Goal: Information Seeking & Learning: Check status

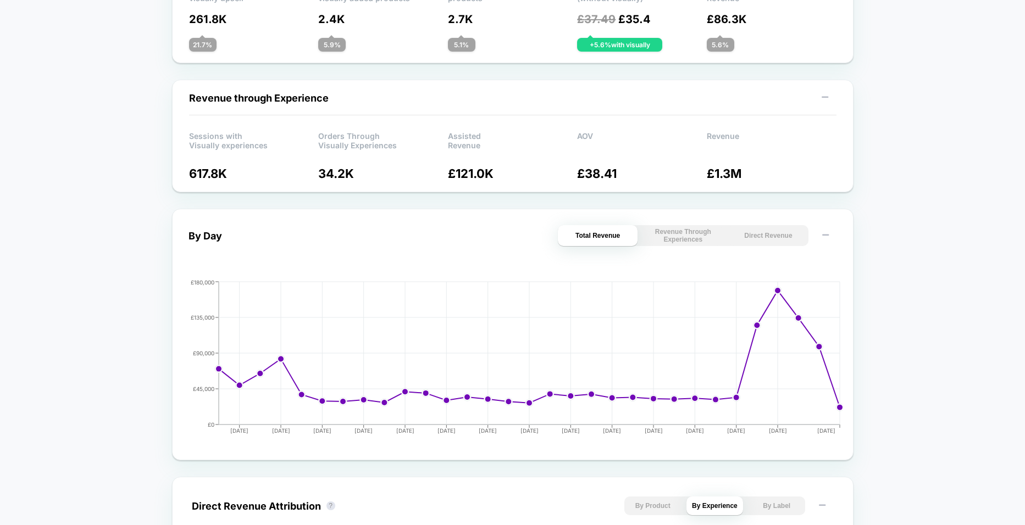
scroll to position [306, 0]
click at [696, 230] on button "Revenue Through Experiences" at bounding box center [683, 235] width 80 height 21
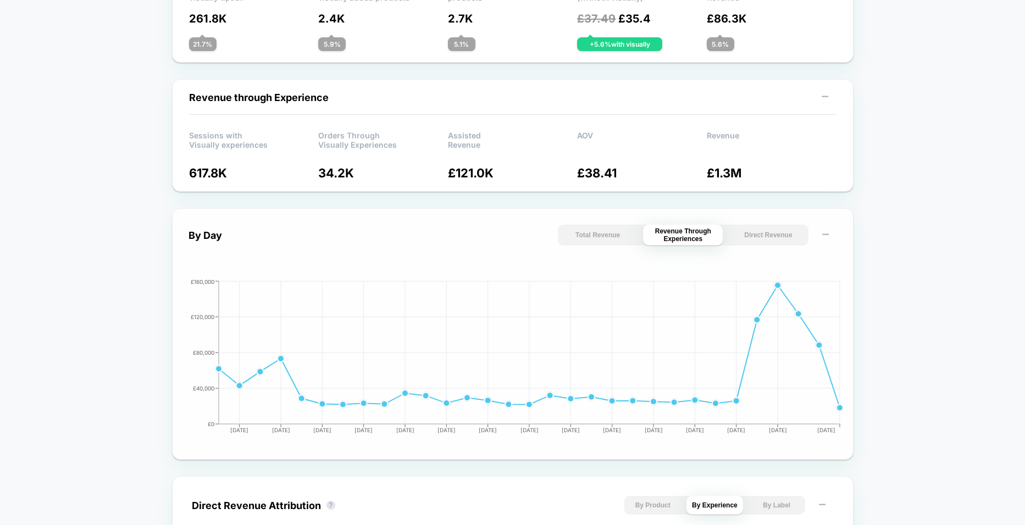
click at [765, 229] on button "Direct Revenue" at bounding box center [768, 235] width 80 height 21
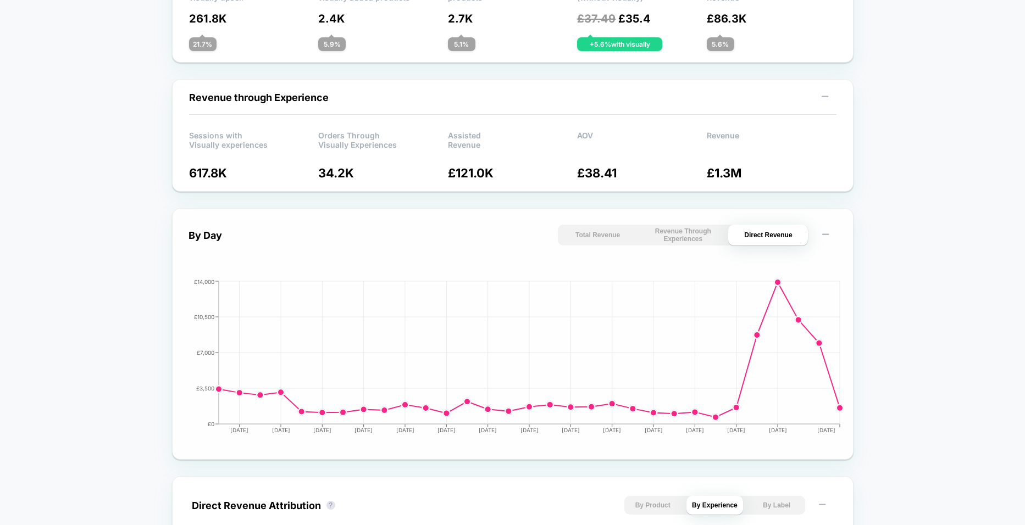
click at [619, 235] on button "Total Revenue" at bounding box center [598, 235] width 80 height 21
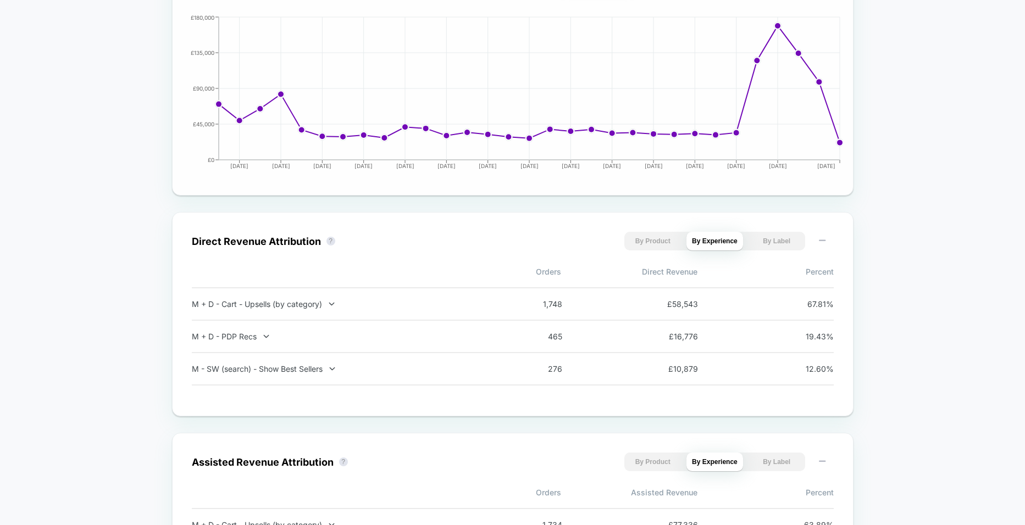
scroll to position [571, 0]
click at [639, 237] on button "By Product" at bounding box center [652, 240] width 57 height 19
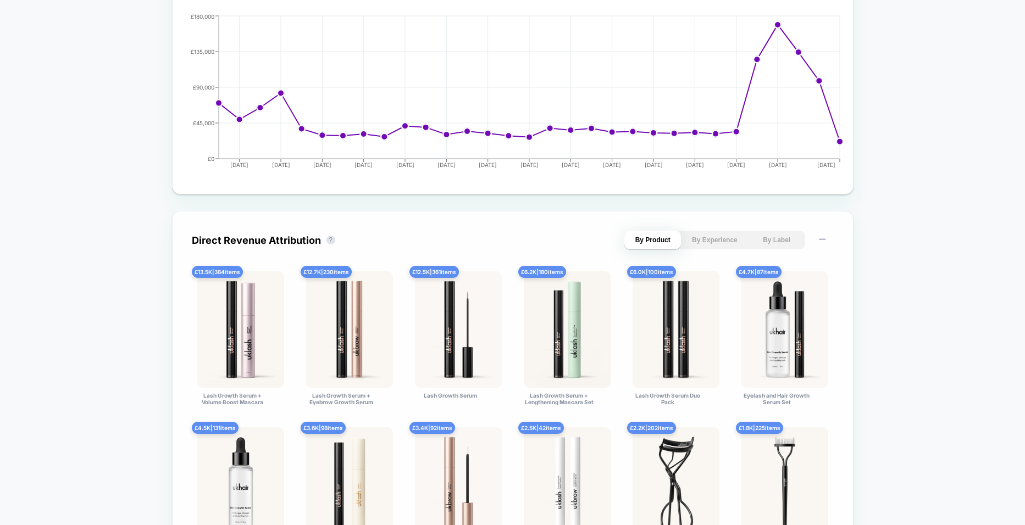
click at [761, 234] on button "By Label" at bounding box center [776, 240] width 57 height 19
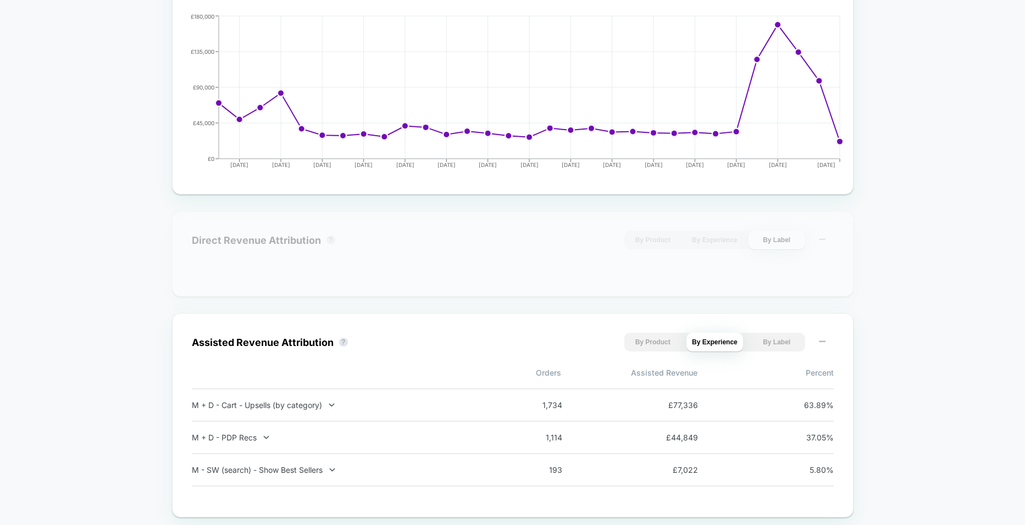
click at [729, 234] on button "By Experience" at bounding box center [714, 240] width 57 height 19
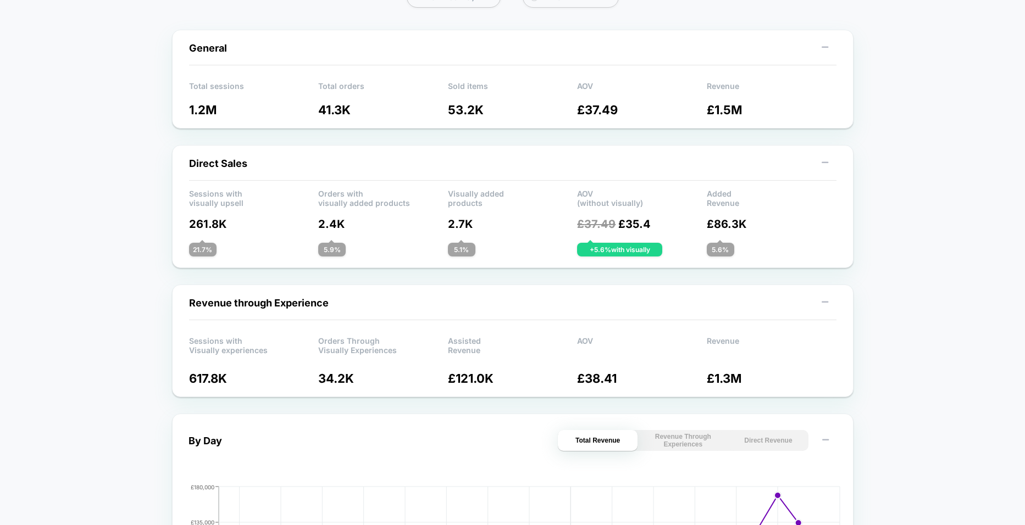
scroll to position [0, 0]
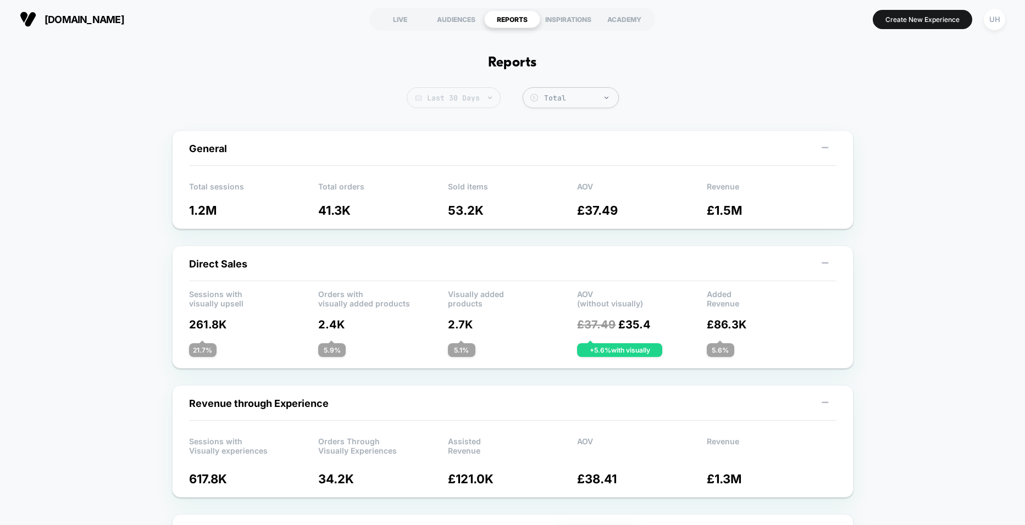
click at [486, 96] on span "Last 30 Days" at bounding box center [454, 97] width 94 height 21
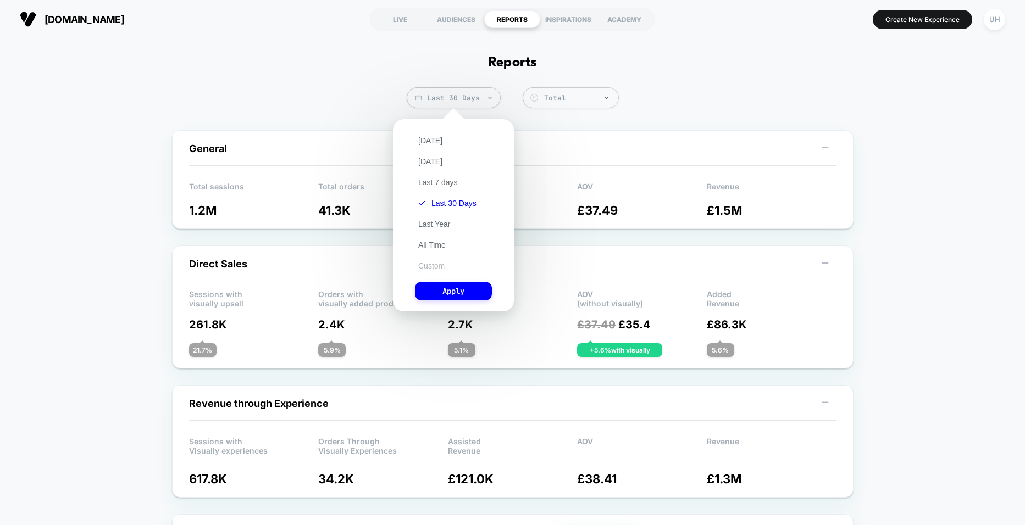
click at [436, 264] on button "Custom" at bounding box center [431, 266] width 33 height 10
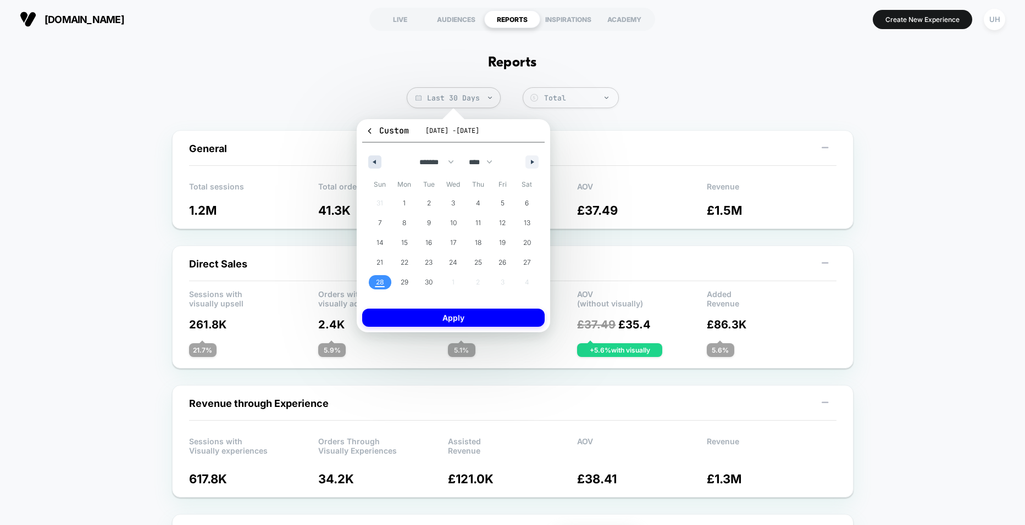
click at [379, 160] on button "button" at bounding box center [374, 162] width 13 height 13
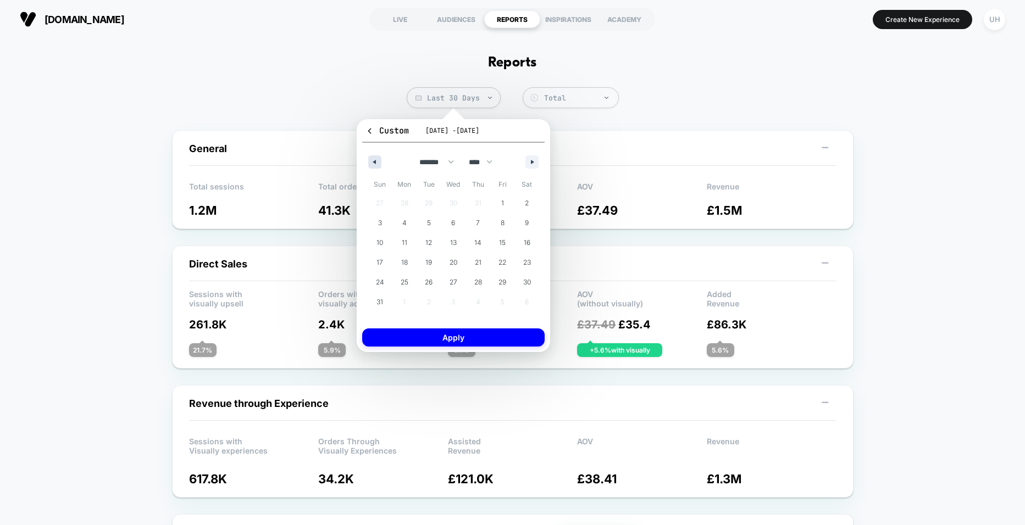
click at [379, 160] on button "button" at bounding box center [374, 162] width 13 height 13
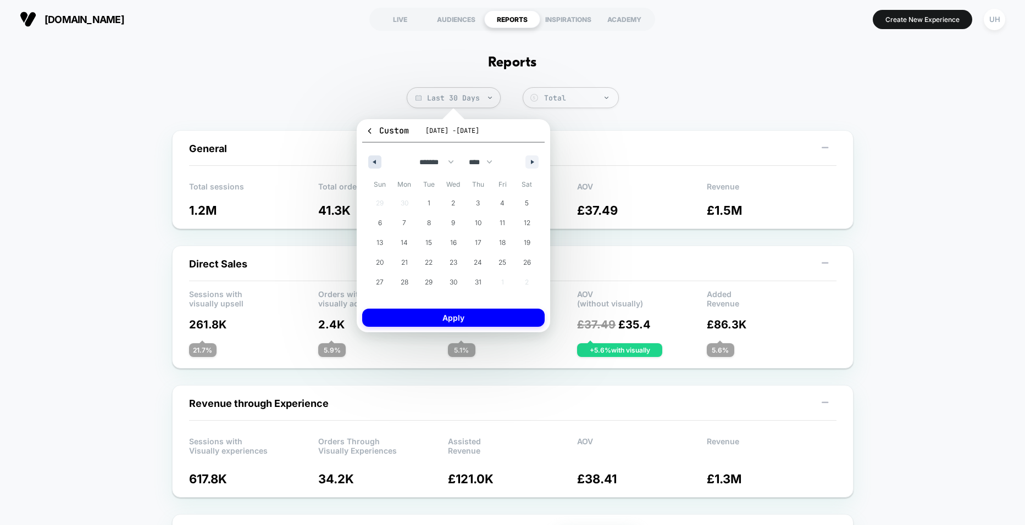
click at [379, 160] on button "button" at bounding box center [374, 162] width 13 height 13
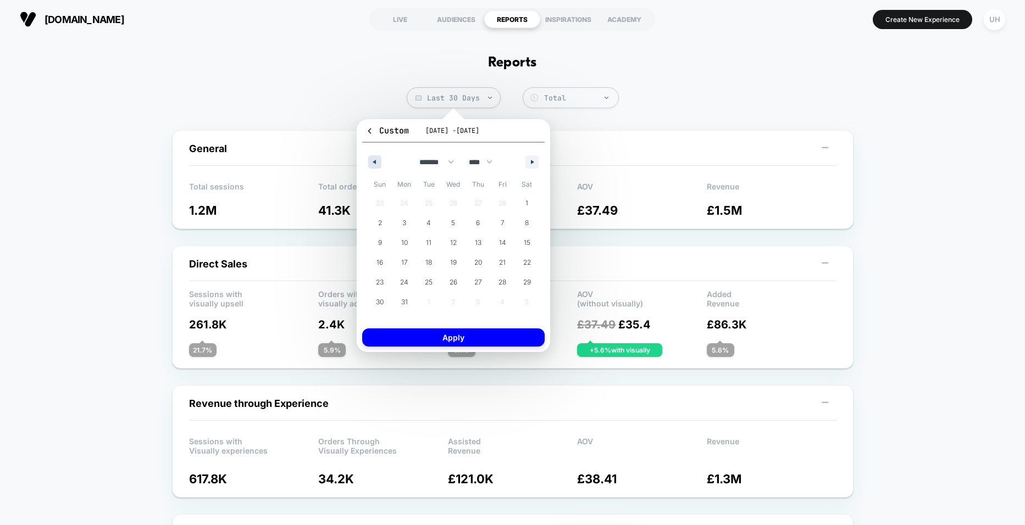
click at [379, 160] on button "button" at bounding box center [374, 162] width 13 height 13
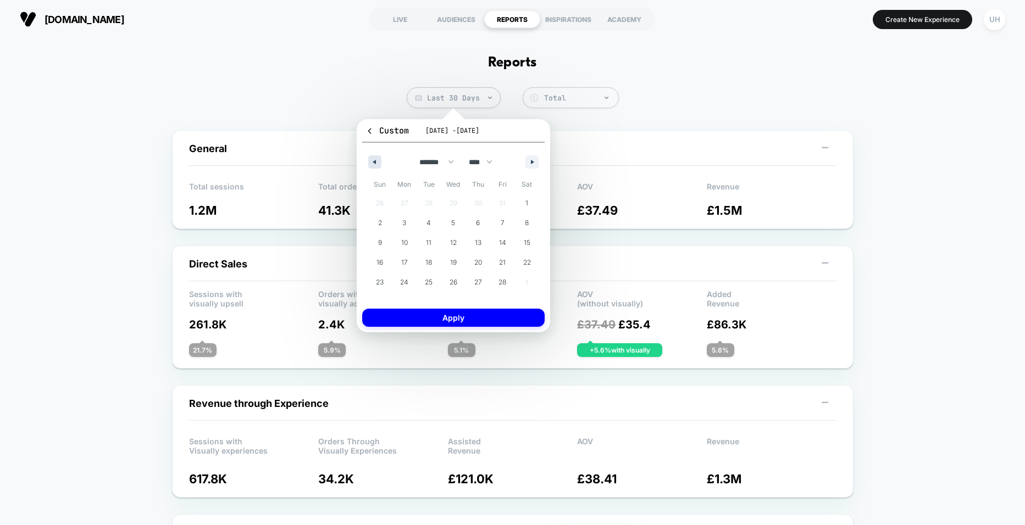
click at [379, 160] on button "button" at bounding box center [374, 162] width 13 height 13
select select "**"
select select "****"
click at [379, 202] on span "1" at bounding box center [380, 203] width 3 height 20
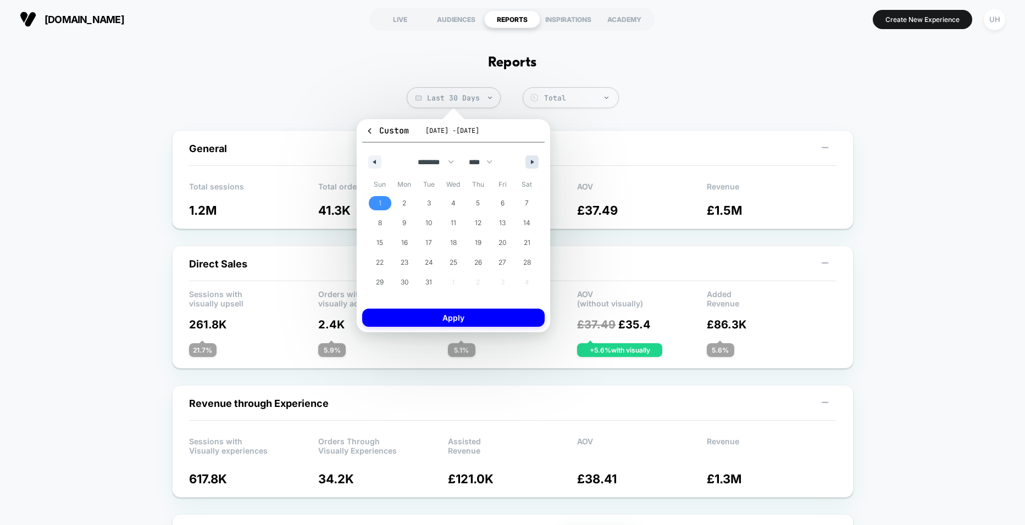
click at [526, 162] on button "button" at bounding box center [531, 162] width 13 height 13
select select "*"
select select "****"
click at [526, 162] on button "button" at bounding box center [531, 162] width 13 height 13
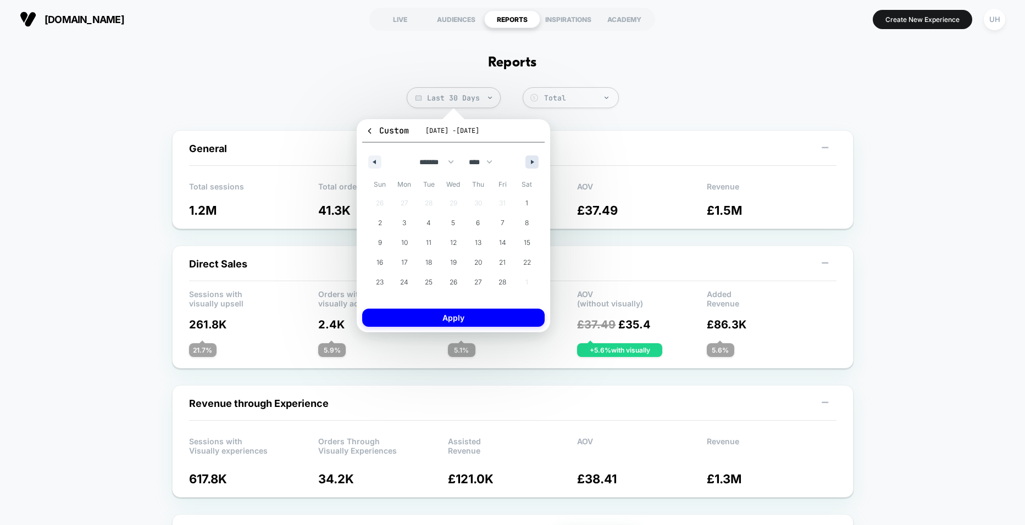
click at [526, 162] on button "button" at bounding box center [531, 162] width 13 height 13
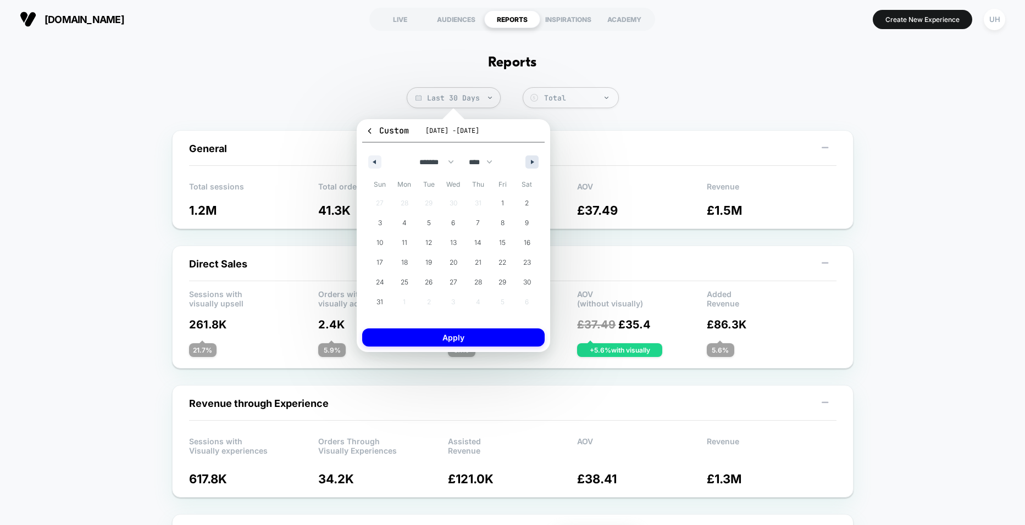
click at [526, 162] on button "button" at bounding box center [531, 162] width 13 height 13
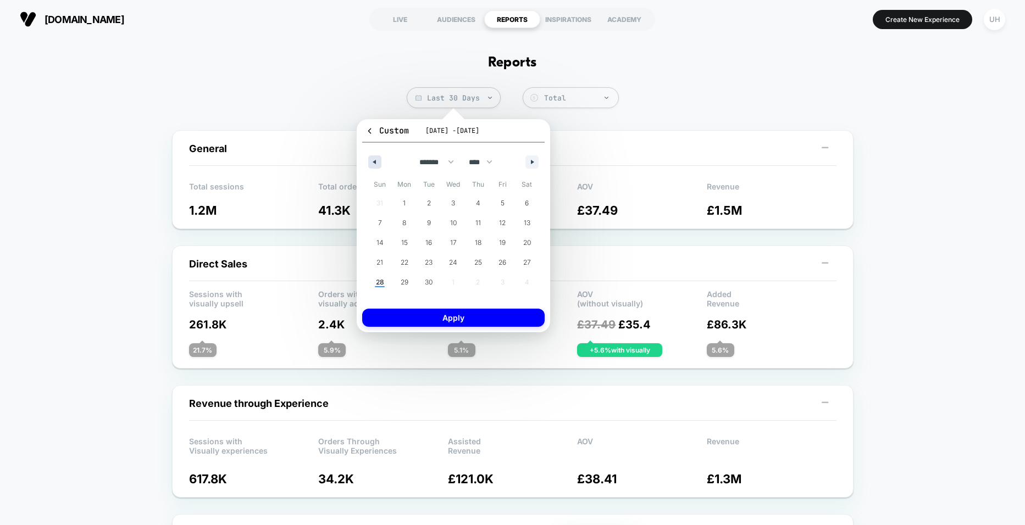
click at [371, 160] on icon "button" at bounding box center [372, 162] width 5 height 4
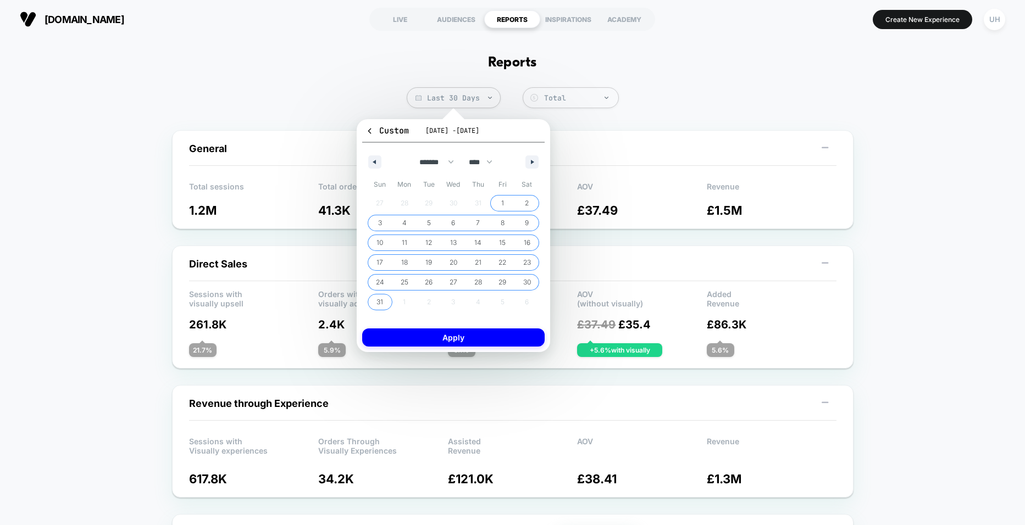
select select "**"
select select "****"
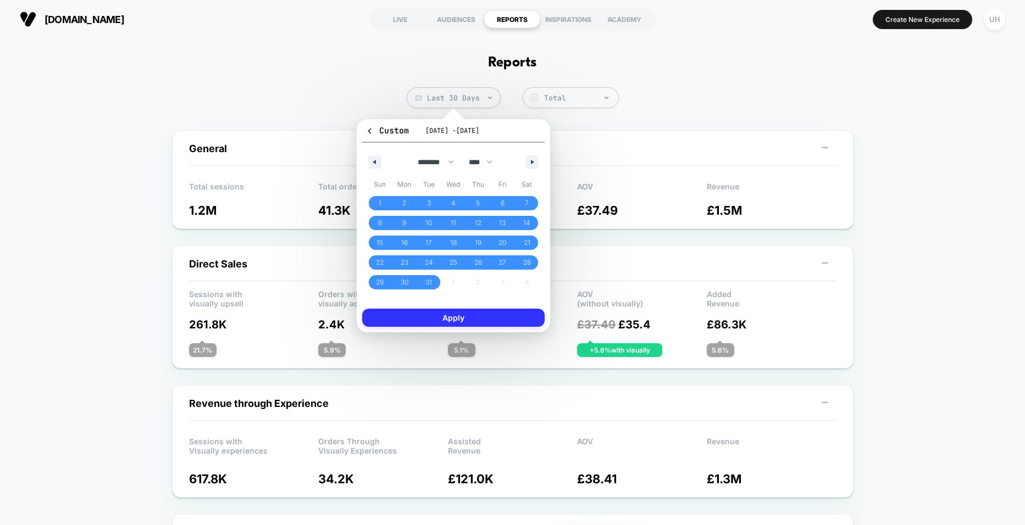
click at [415, 317] on button "Apply" at bounding box center [453, 318] width 182 height 18
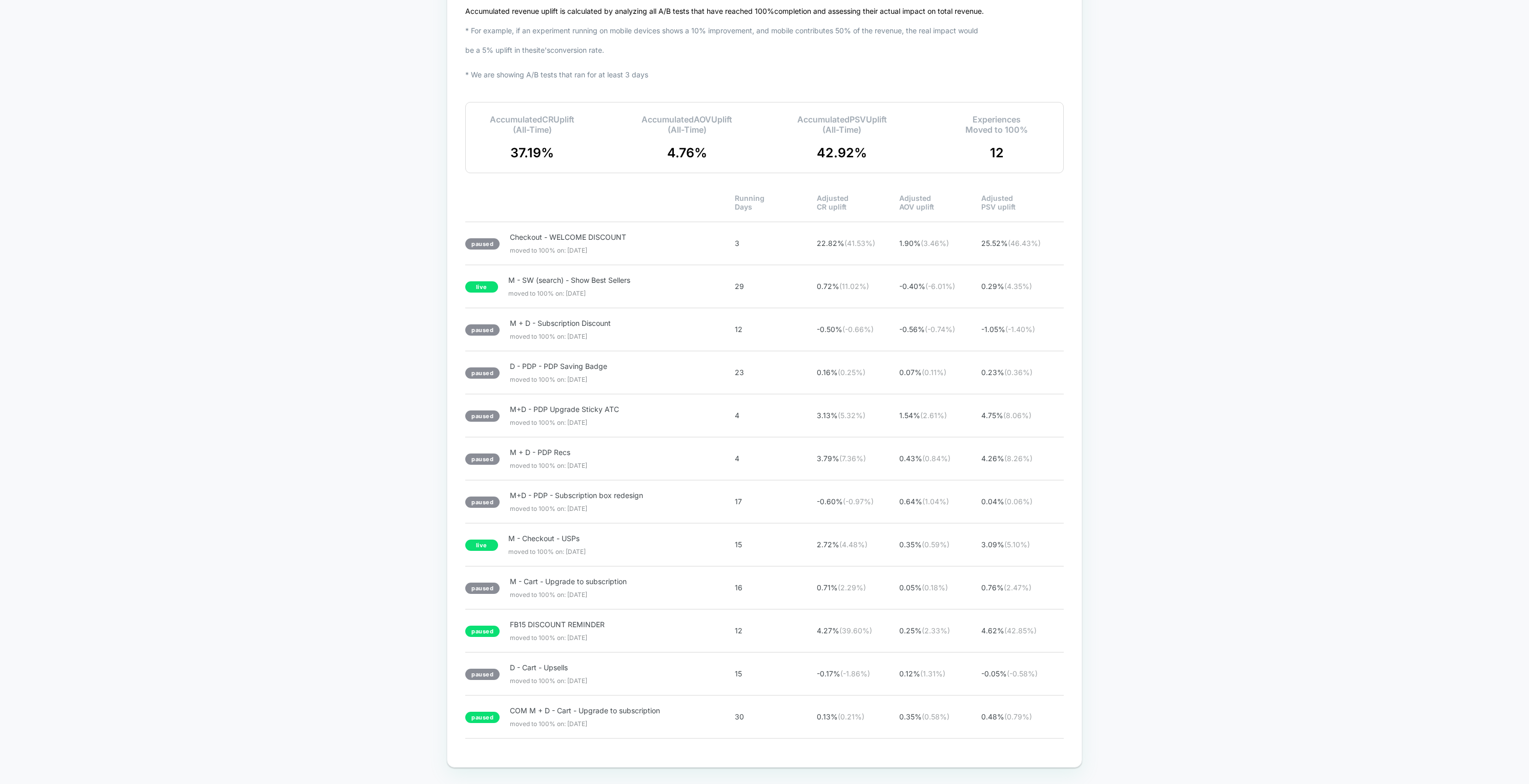
scroll to position [1905, 0]
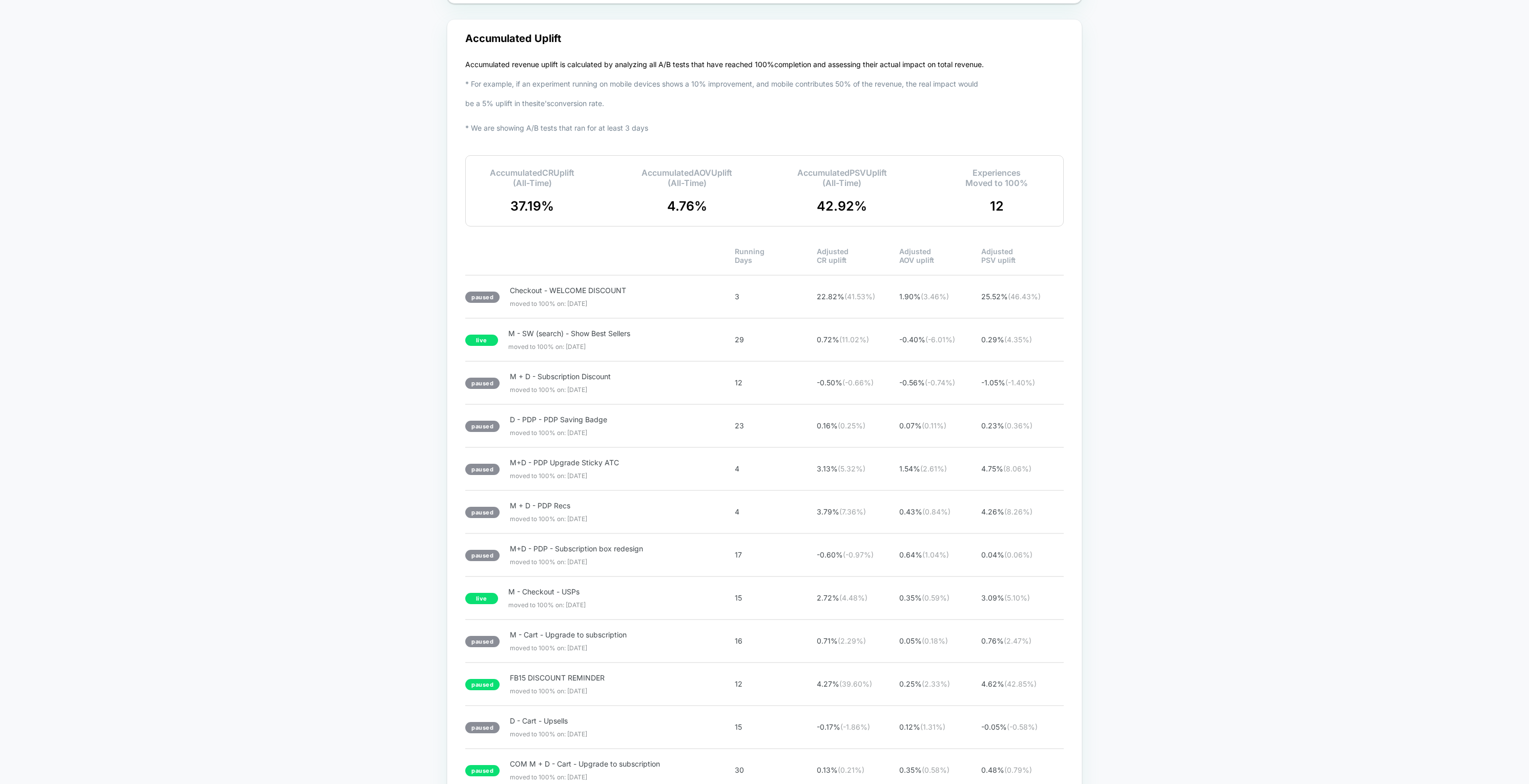
scroll to position [1809, 0]
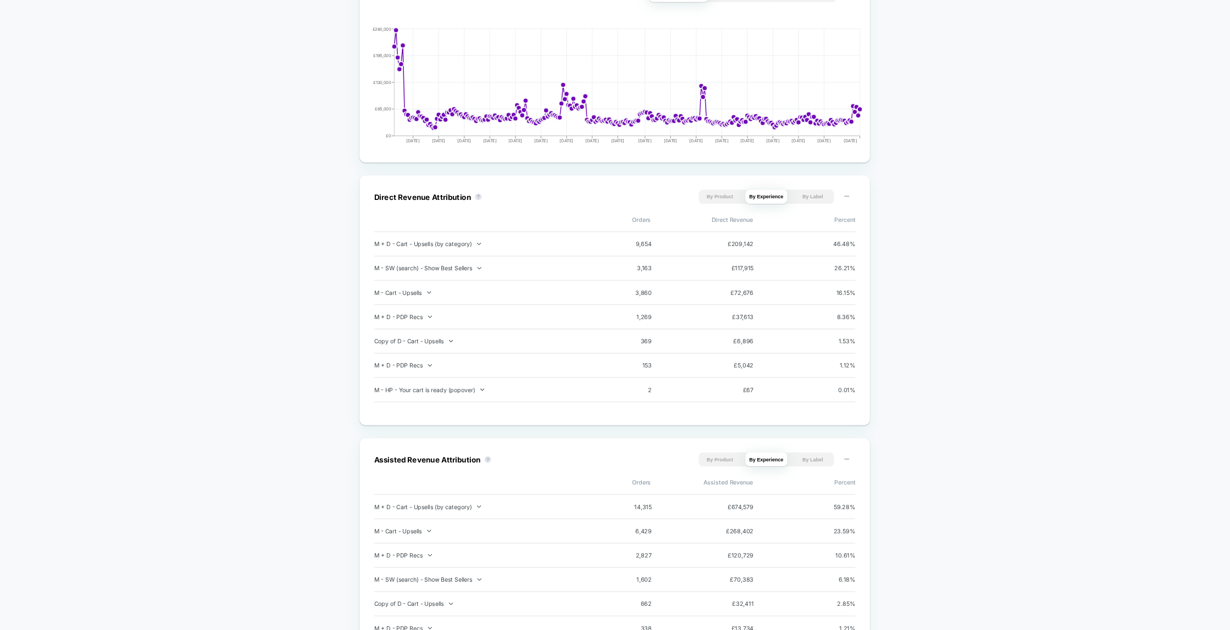
scroll to position [0, 0]
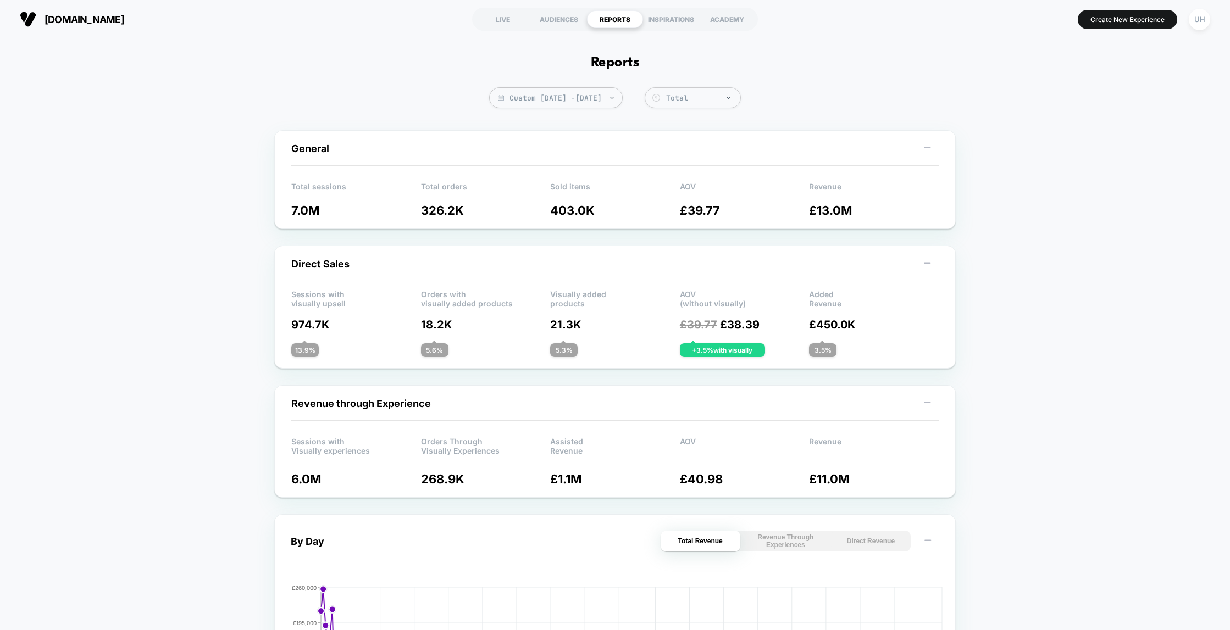
click at [503, 18] on div "LIVE" at bounding box center [503, 19] width 56 height 18
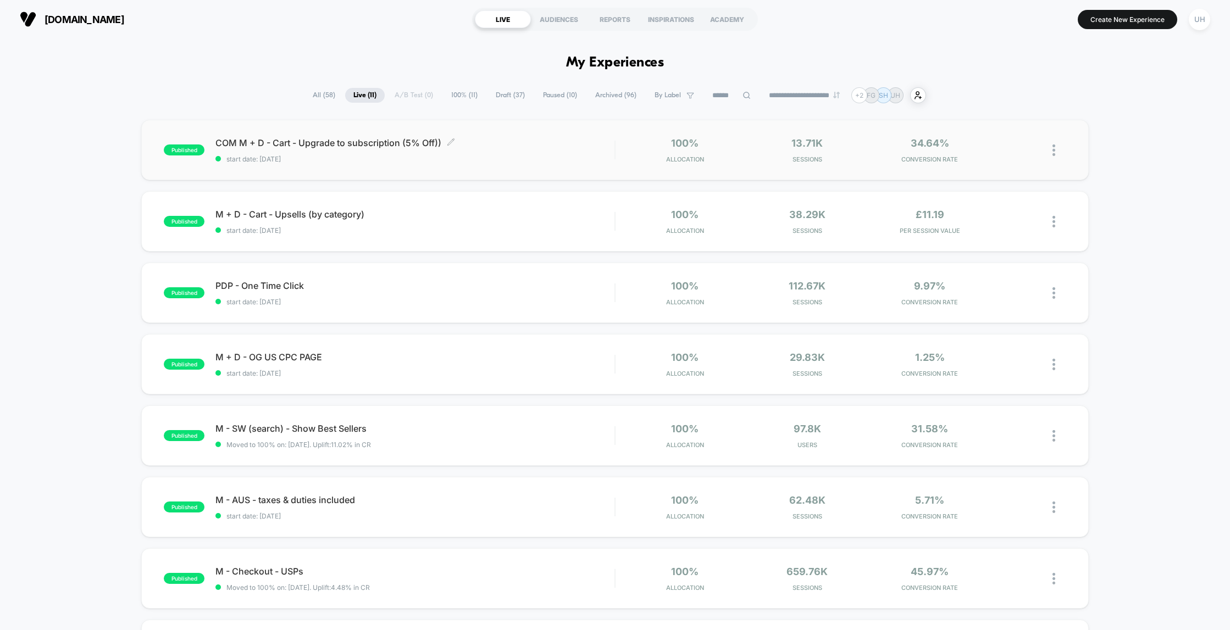
click at [498, 146] on span "COM M + D - Cart - Upgrade to subscription (5% Off)) Click to edit experience d…" at bounding box center [414, 142] width 399 height 11
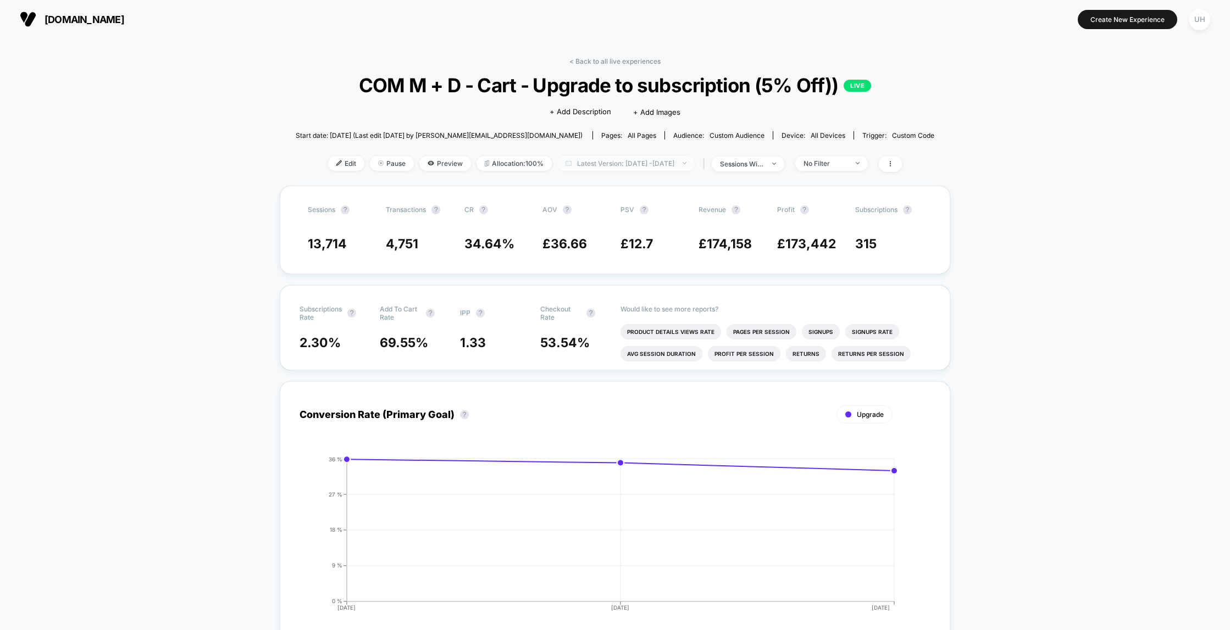
click at [589, 160] on span "Latest Version: [DATE] - [DATE]" at bounding box center [625, 163] width 137 height 15
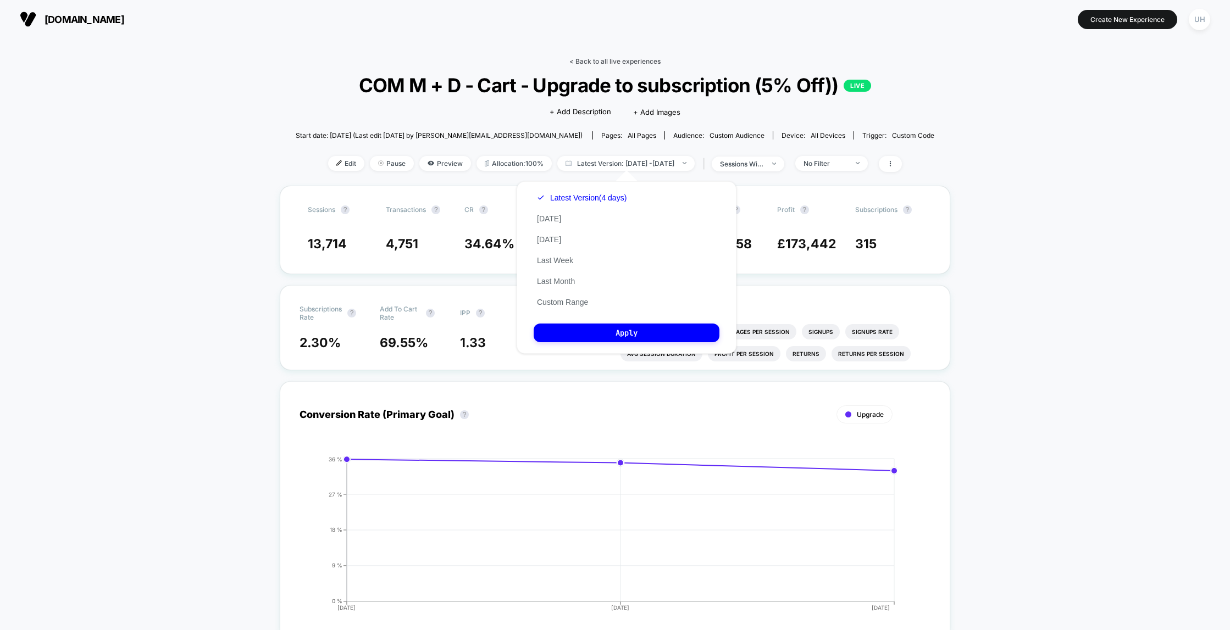
click at [587, 61] on link "< Back to all live experiences" at bounding box center [614, 61] width 91 height 8
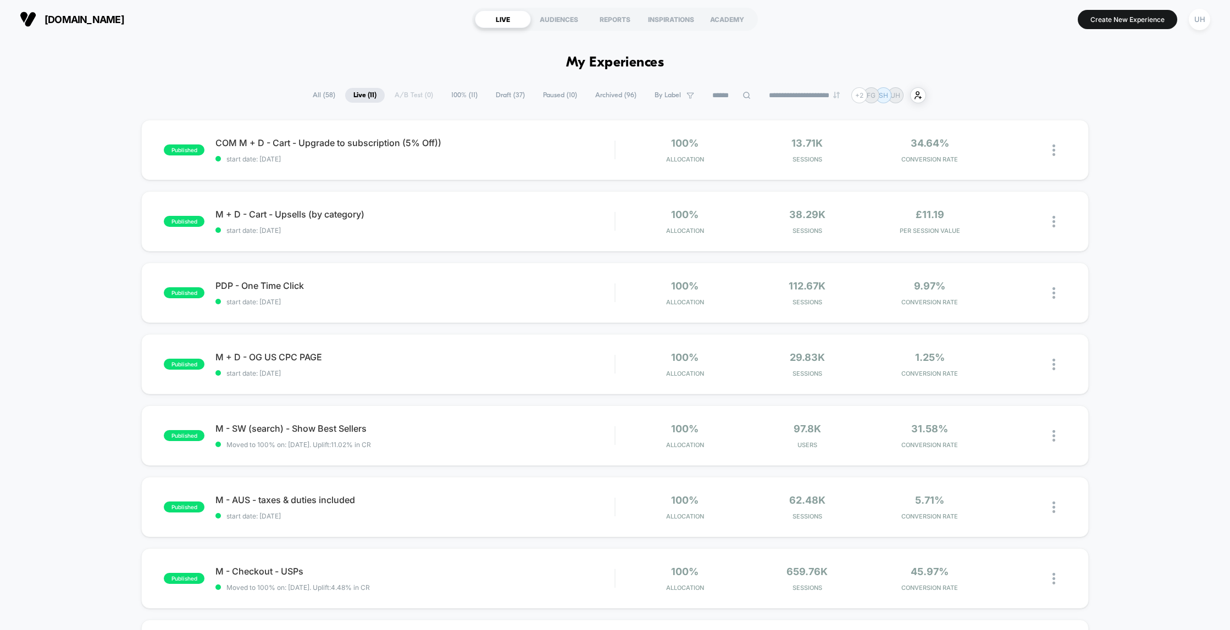
click at [562, 95] on span "Paused ( 10 )" at bounding box center [560, 95] width 51 height 15
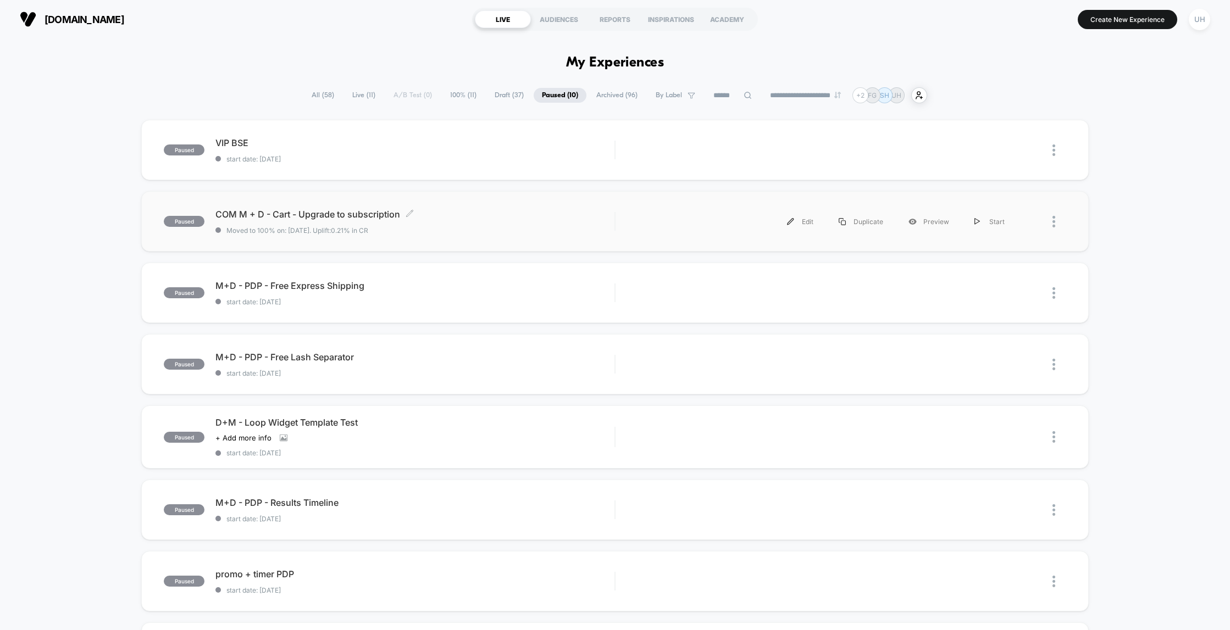
click at [531, 223] on div "COM M + D - Cart - Upgrade to subscription Click to edit experience details Cli…" at bounding box center [414, 222] width 399 height 26
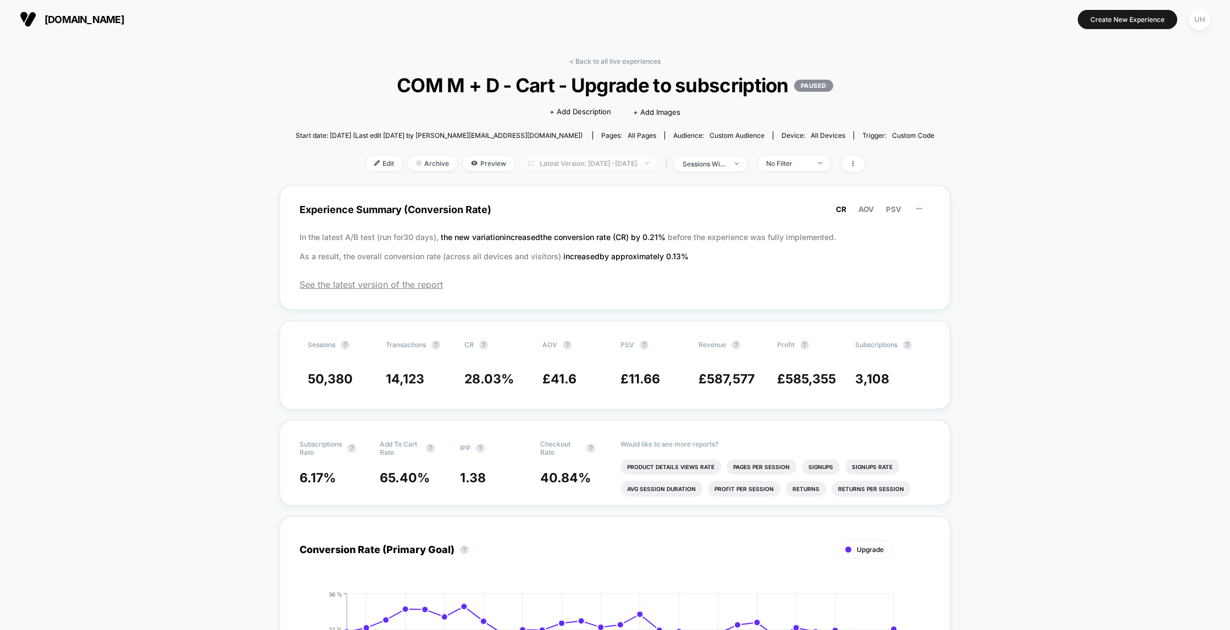
click at [619, 162] on span "Latest Version: [DATE] - [DATE]" at bounding box center [588, 163] width 137 height 15
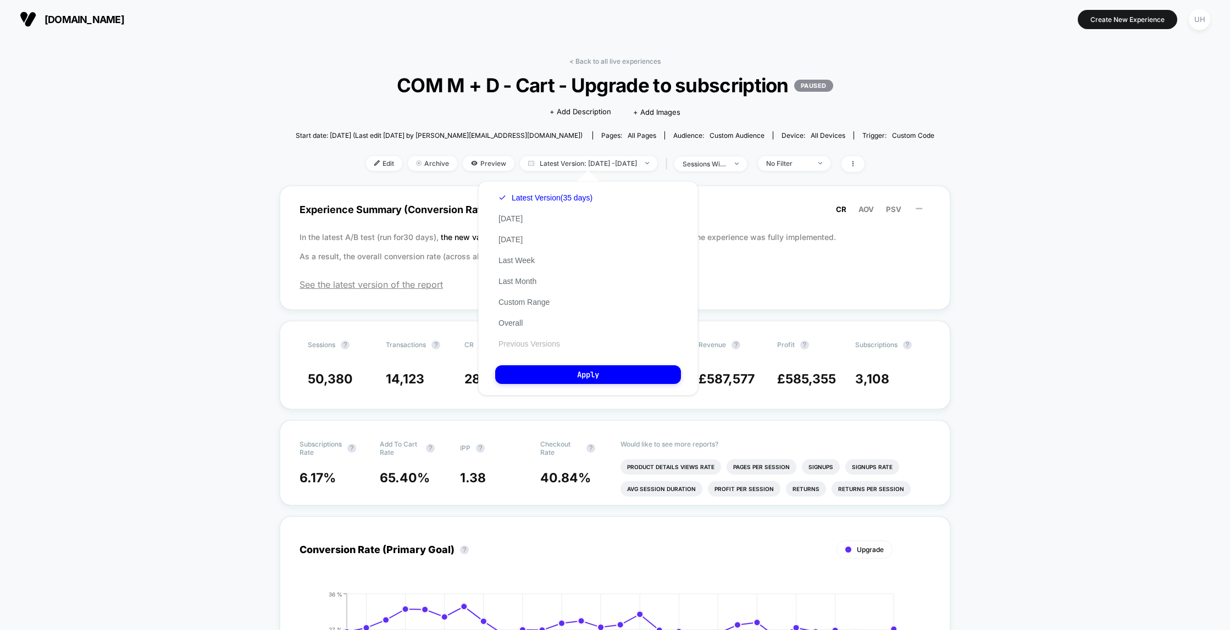
click at [540, 344] on button "Previous Versions" at bounding box center [529, 344] width 68 height 10
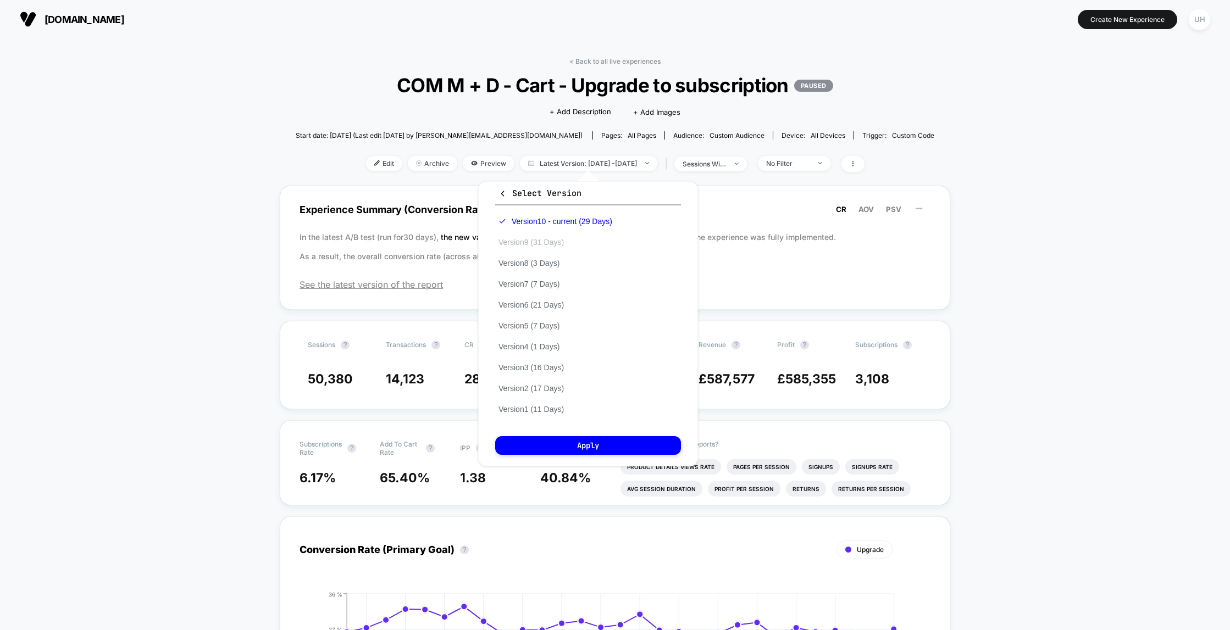
click at [551, 242] on button "Version 9 (31 Days)" at bounding box center [531, 242] width 72 height 10
click at [607, 442] on button "Apply" at bounding box center [588, 445] width 186 height 19
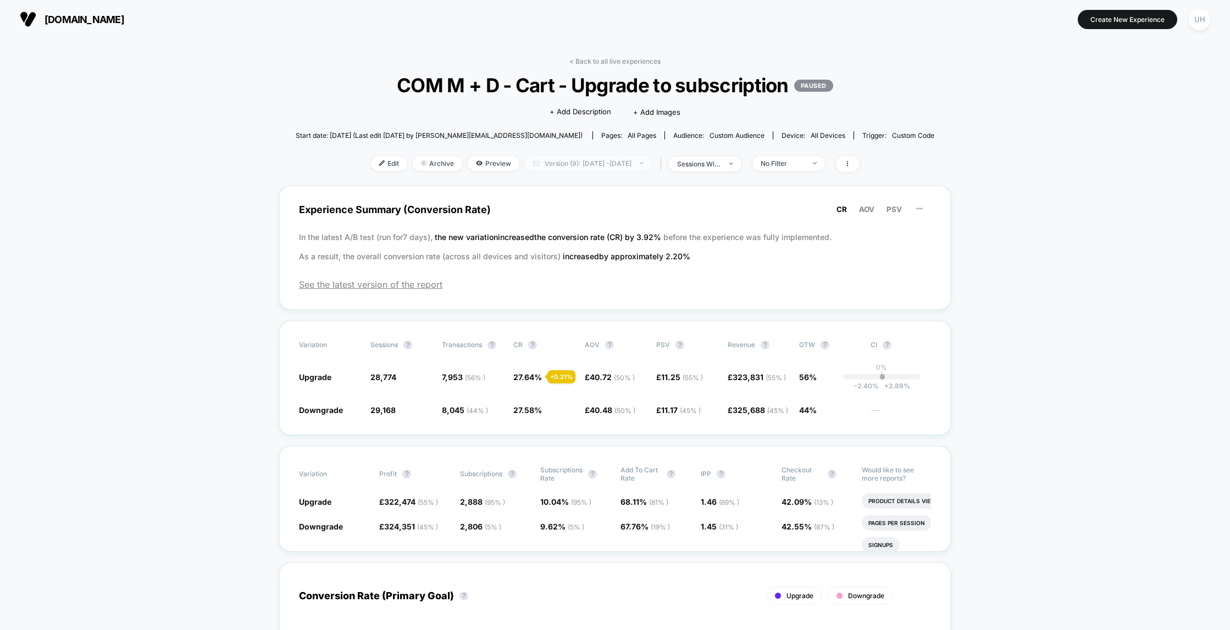
click at [600, 167] on span "Version (9): [DATE] - [DATE]" at bounding box center [588, 163] width 127 height 15
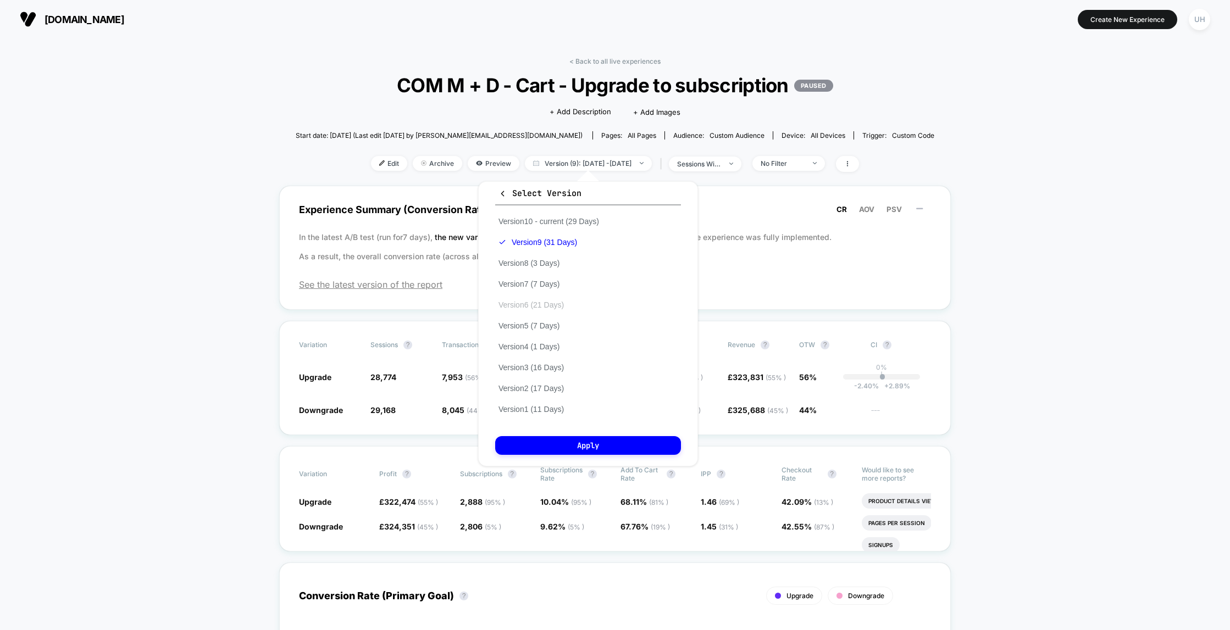
click at [557, 304] on button "Version 6 (21 Days)" at bounding box center [531, 305] width 72 height 10
click at [587, 439] on button "Apply" at bounding box center [588, 445] width 186 height 19
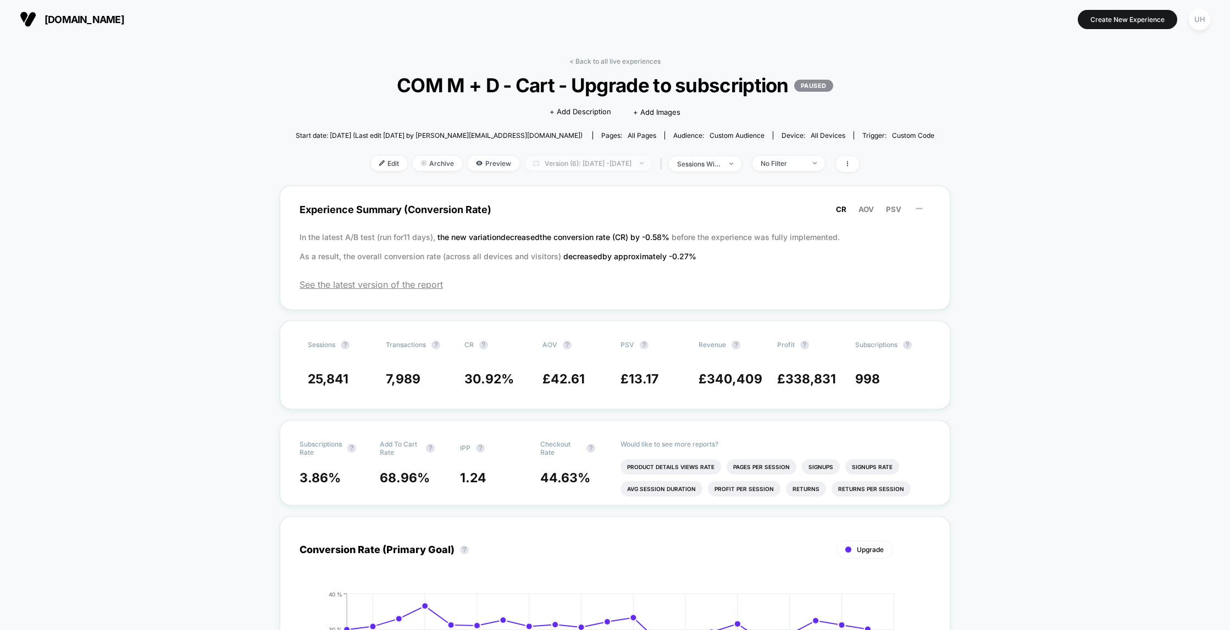
click at [593, 164] on span "Version (6): [DATE] - [DATE]" at bounding box center [588, 163] width 127 height 15
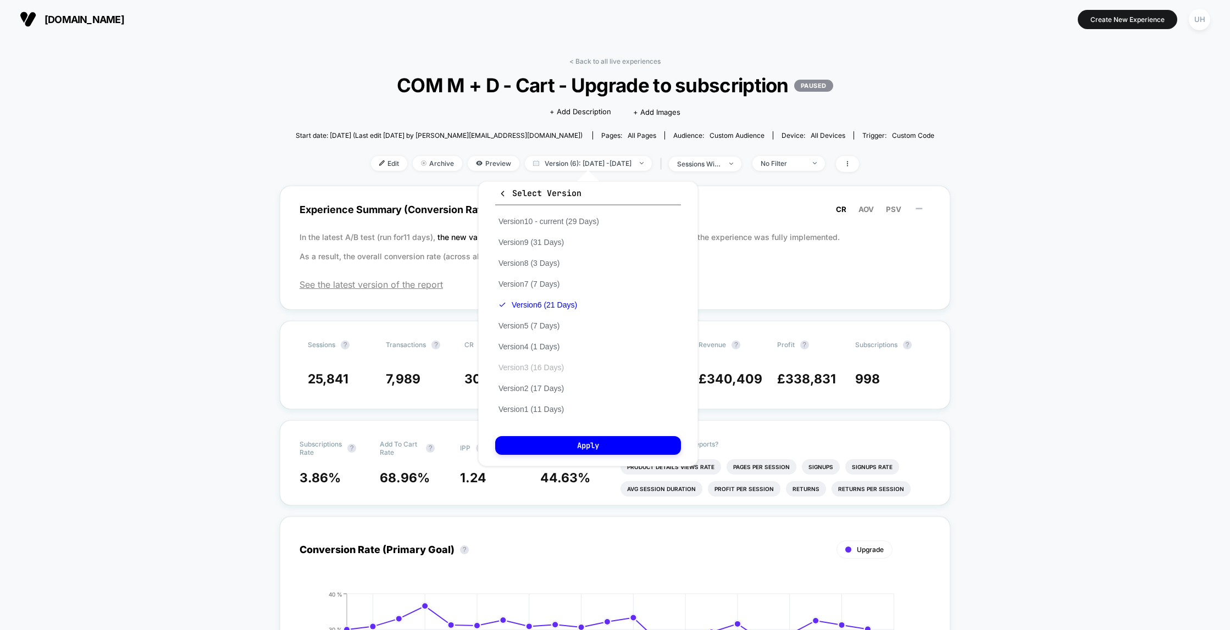
click at [557, 368] on button "Version 3 (16 Days)" at bounding box center [531, 368] width 72 height 10
click at [570, 442] on button "Apply" at bounding box center [588, 445] width 186 height 19
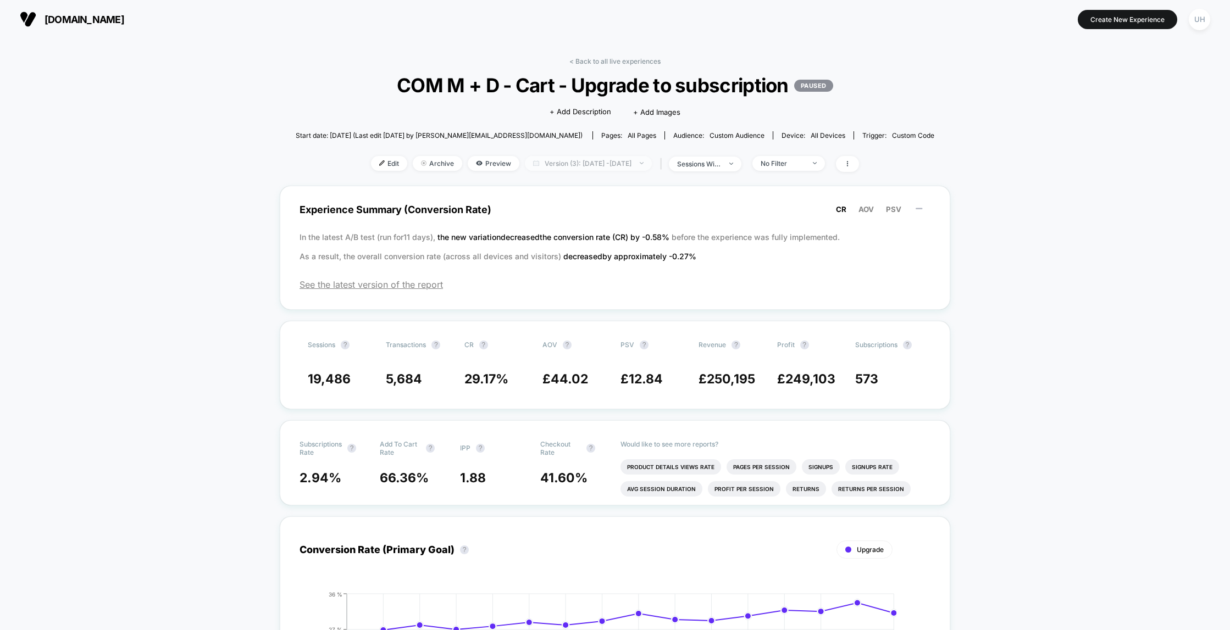
click at [589, 167] on span "Version (3): [DATE] - [DATE]" at bounding box center [588, 163] width 127 height 15
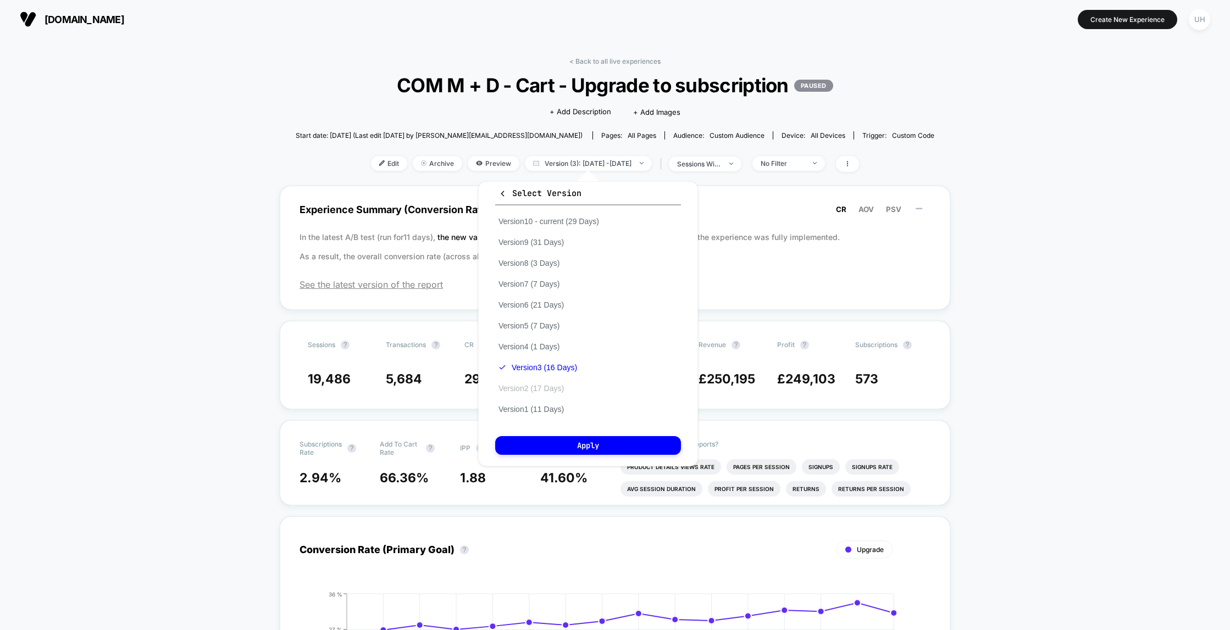
click at [561, 389] on button "Version 2 (17 Days)" at bounding box center [531, 389] width 72 height 10
click at [566, 446] on button "Apply" at bounding box center [588, 445] width 186 height 19
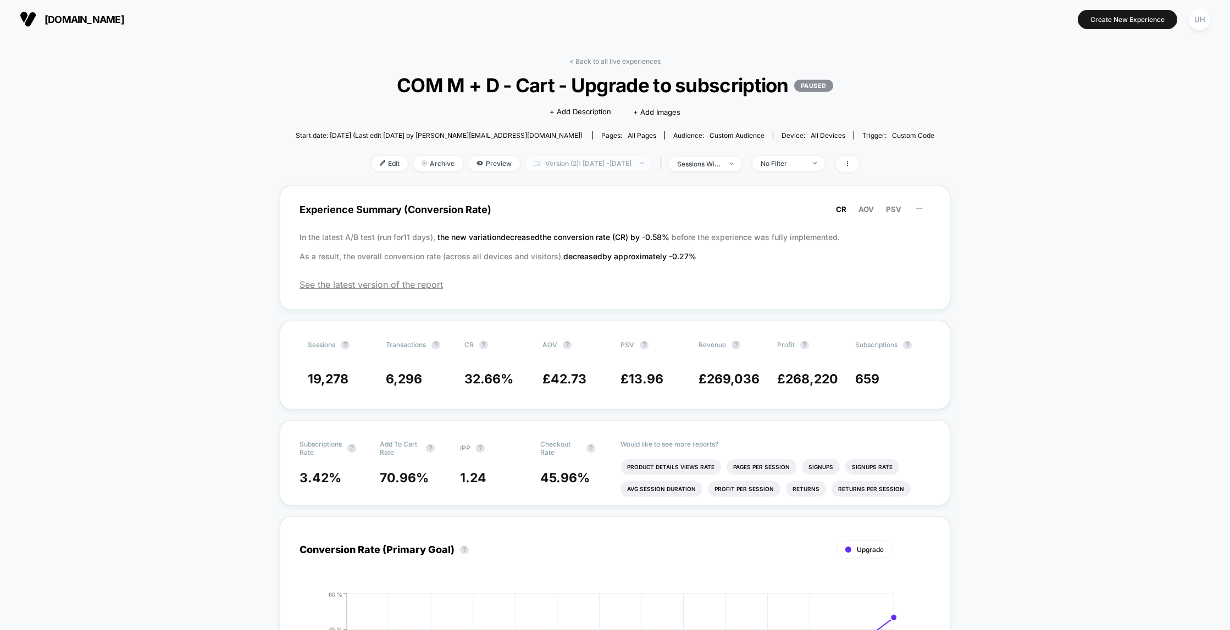
click at [581, 164] on span "Version (2): [DATE] - [DATE]" at bounding box center [588, 163] width 126 height 15
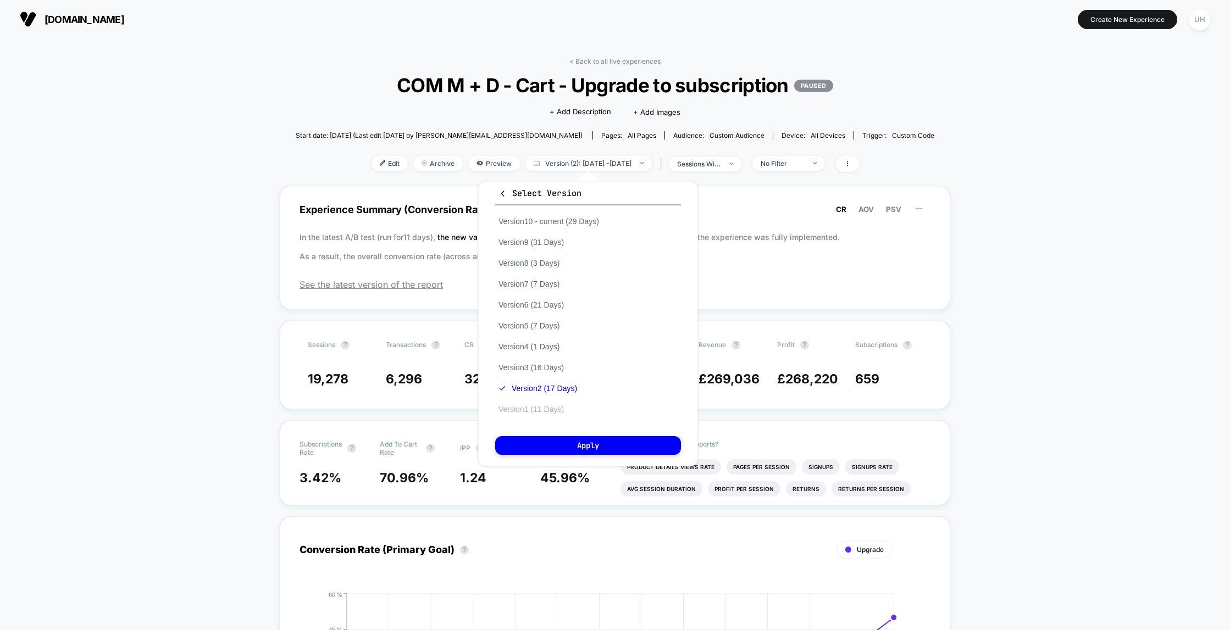
click at [550, 409] on button "Version 1 (11 Days)" at bounding box center [531, 409] width 72 height 10
click at [557, 449] on button "Apply" at bounding box center [588, 445] width 186 height 19
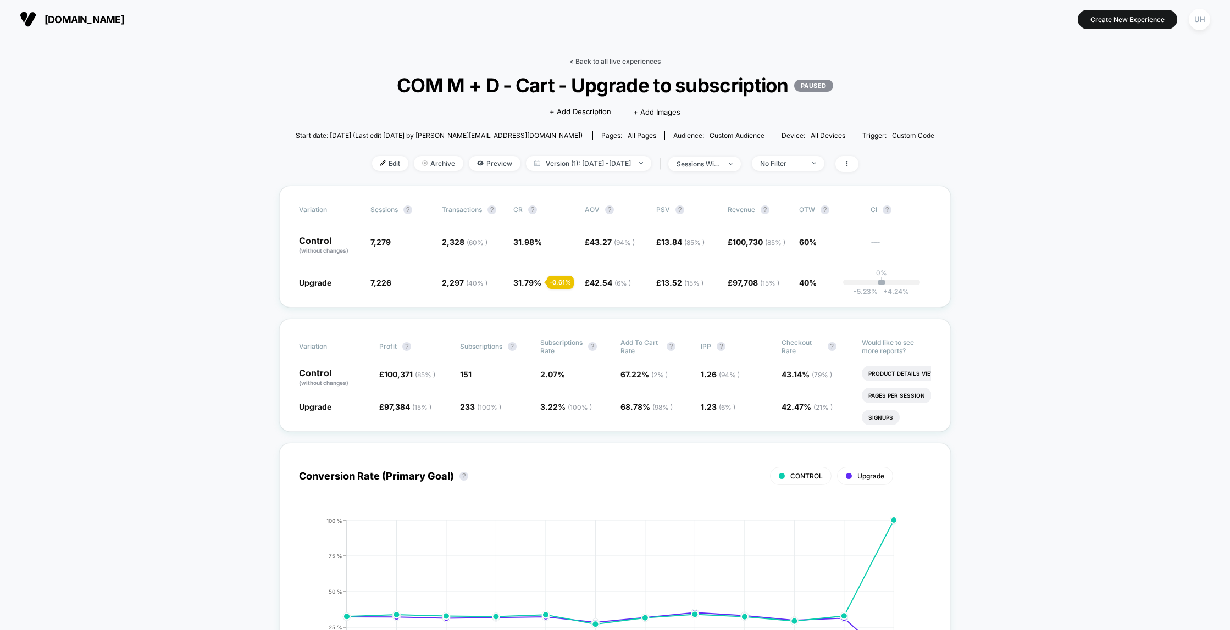
click at [615, 64] on link "< Back to all live experiences" at bounding box center [614, 61] width 91 height 8
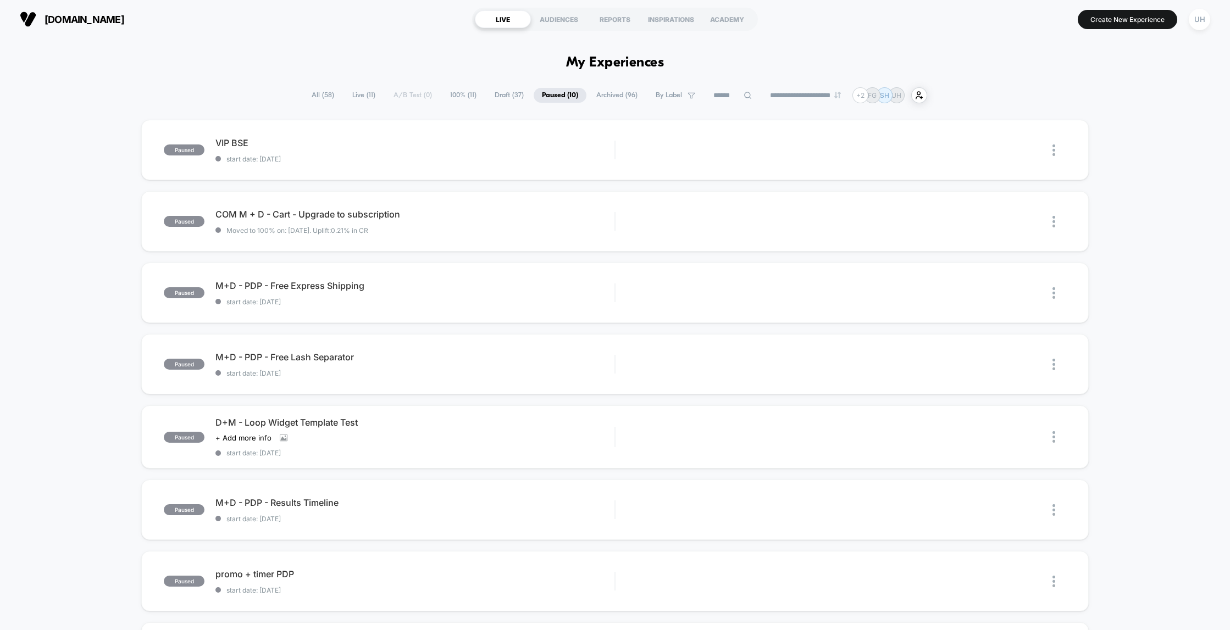
click at [743, 98] on icon at bounding box center [747, 95] width 8 height 8
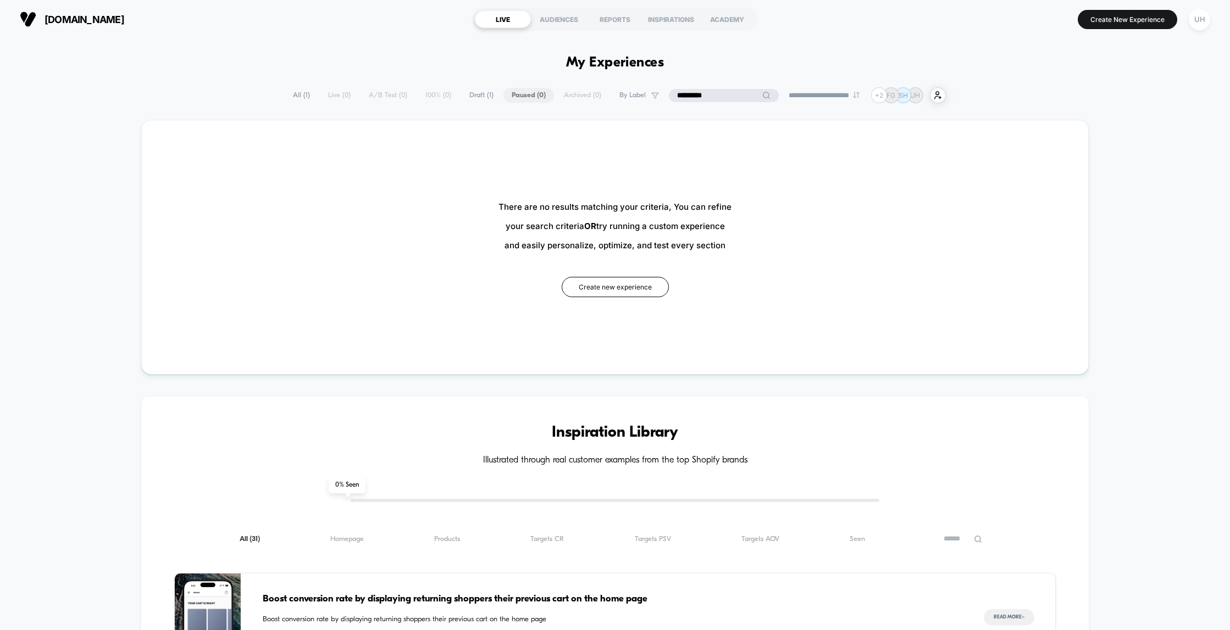
click at [688, 93] on input "*********" at bounding box center [724, 95] width 110 height 13
type input "*******"
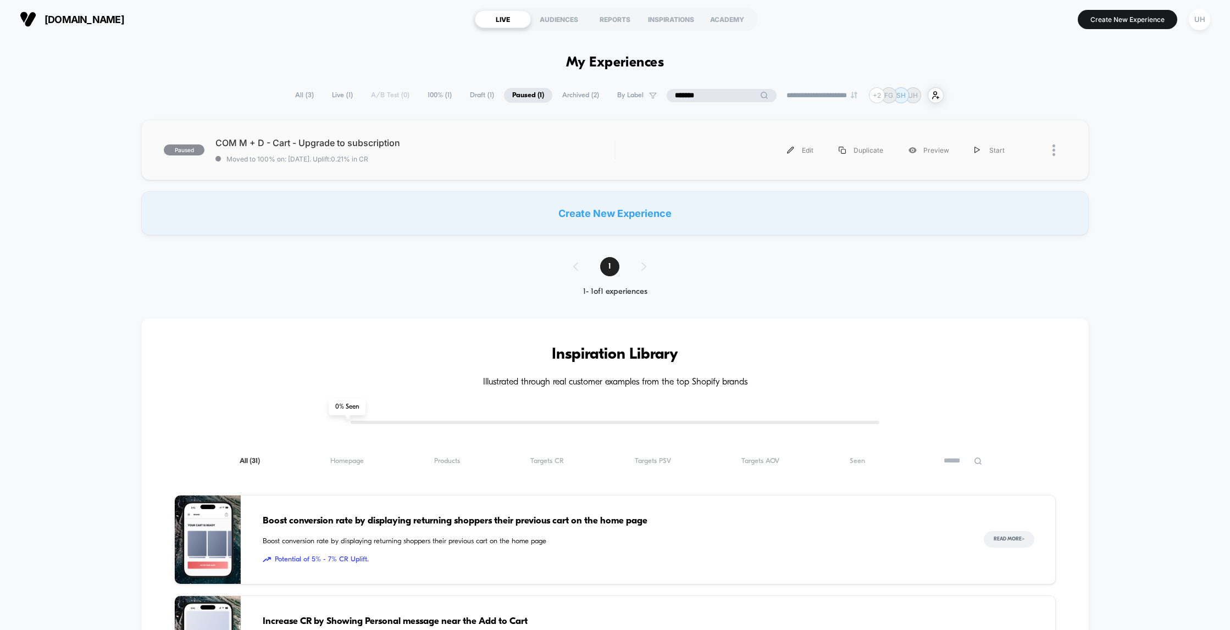
click at [351, 148] on div "COM M + D - Cart - Upgrade to subscription Moved to 100% on: [DATE] . Uplift: 0…" at bounding box center [414, 150] width 399 height 26
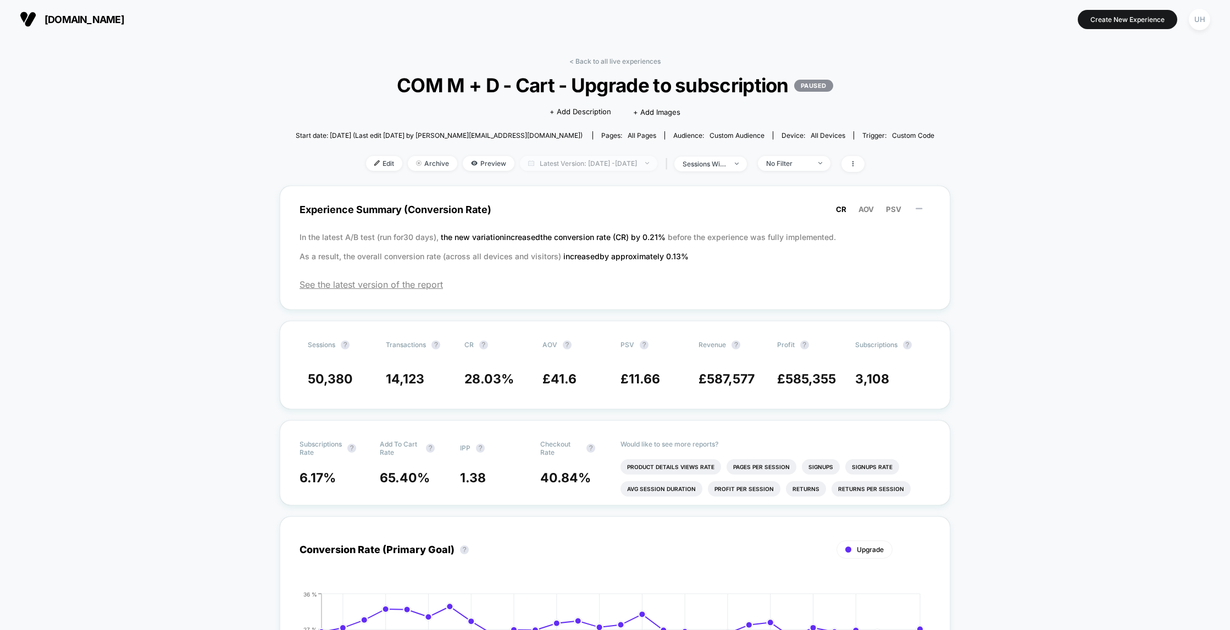
click at [640, 169] on span "Latest Version: [DATE] - [DATE]" at bounding box center [588, 163] width 137 height 15
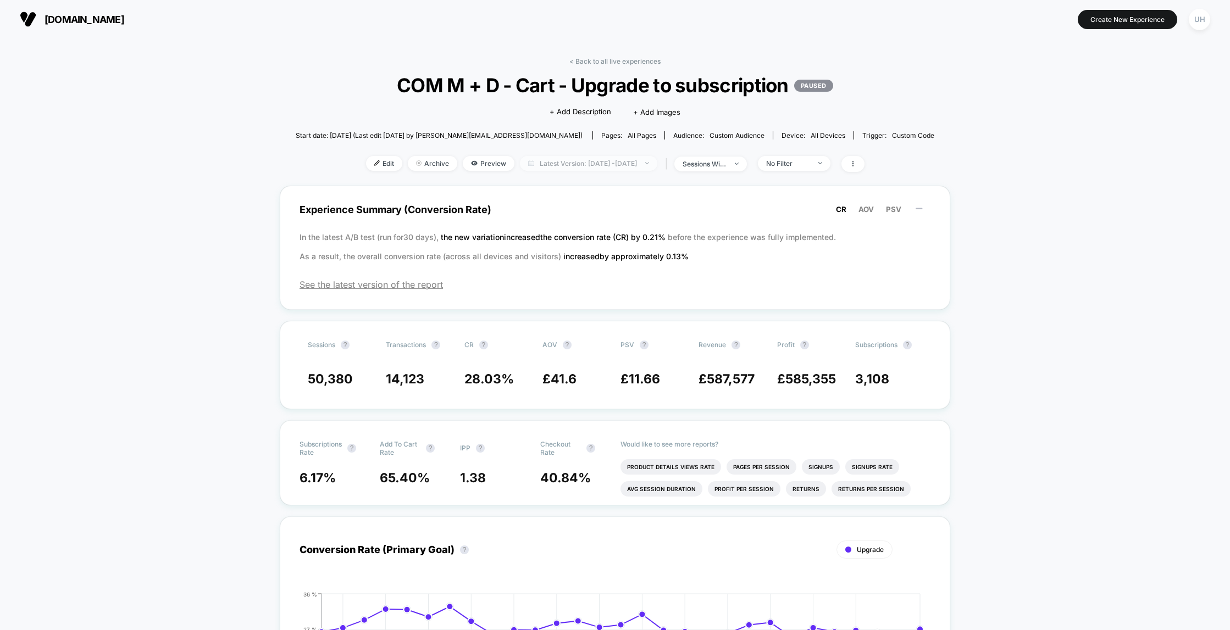
click at [641, 166] on span "Latest Version: [DATE] - [DATE]" at bounding box center [588, 163] width 137 height 15
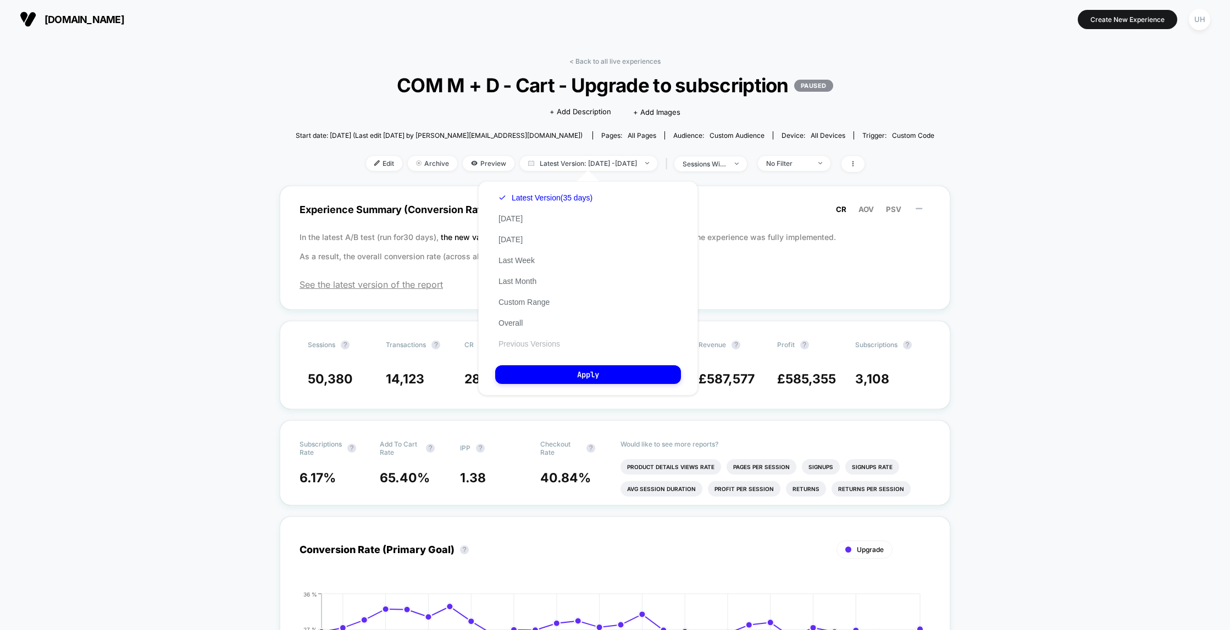
click at [553, 344] on button "Previous Versions" at bounding box center [529, 344] width 68 height 10
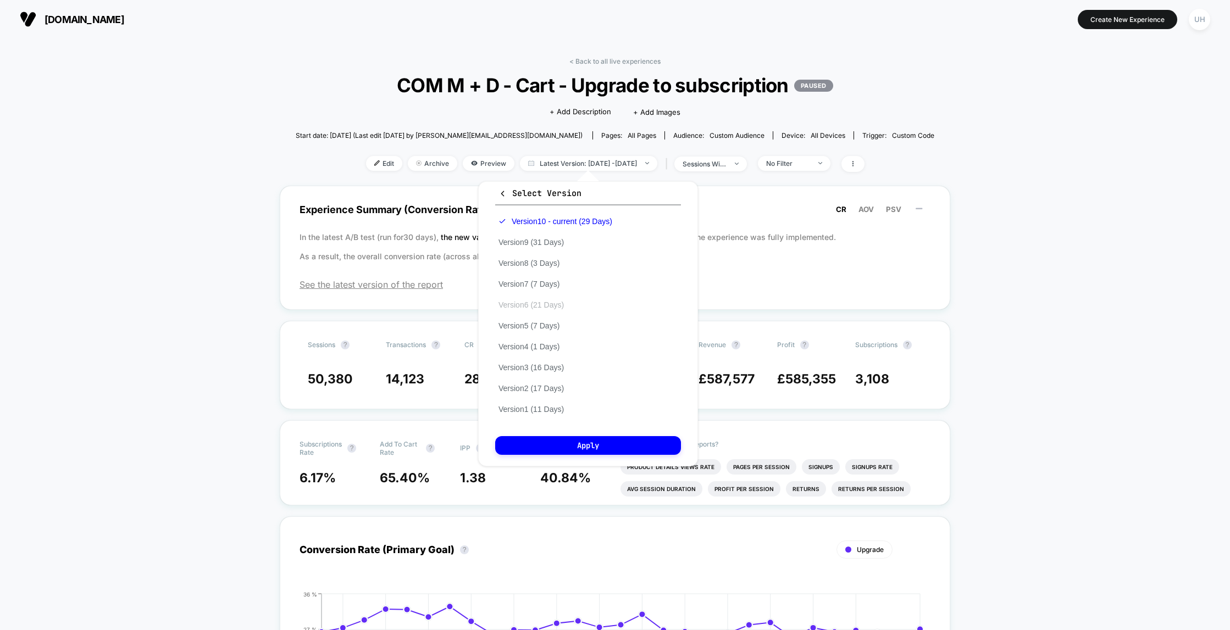
click at [563, 305] on button "Version 6 (21 Days)" at bounding box center [531, 305] width 72 height 10
click at [593, 449] on button "Apply" at bounding box center [588, 445] width 186 height 19
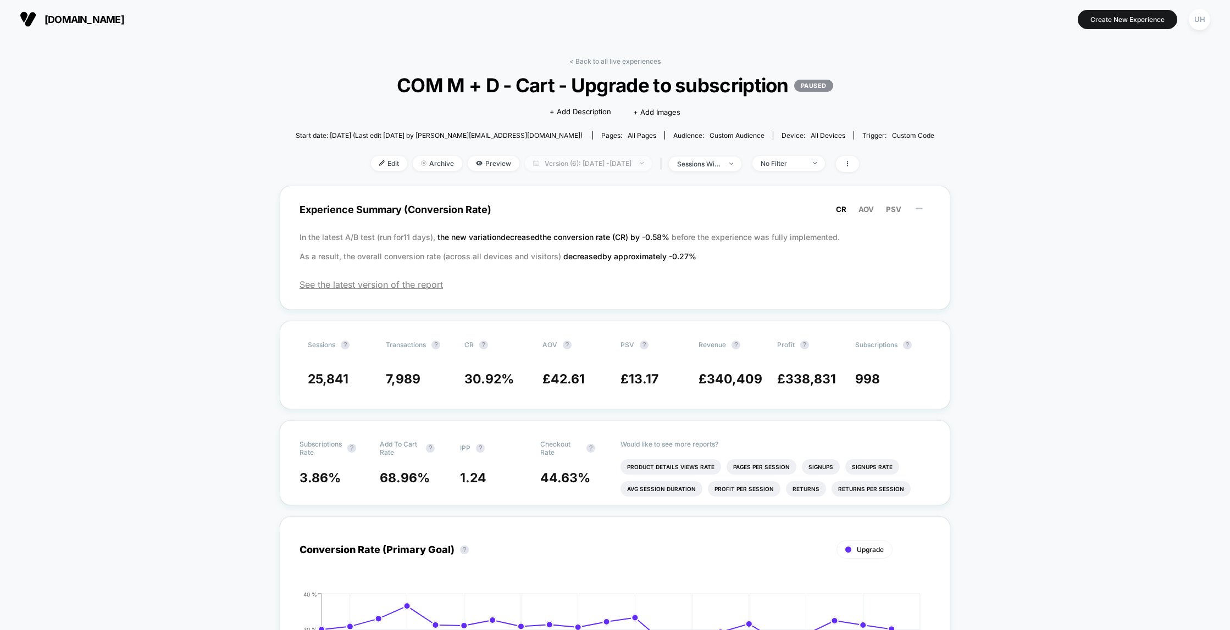
click at [606, 159] on span "Version (6): [DATE] - [DATE]" at bounding box center [588, 163] width 127 height 15
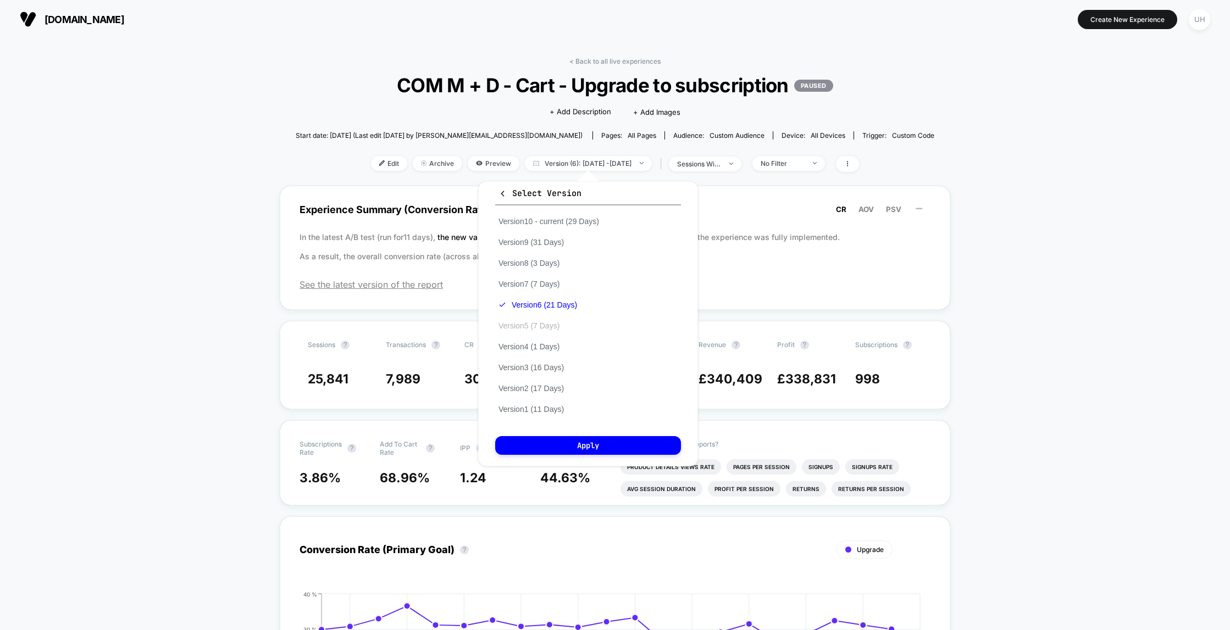
click at [558, 328] on button "Version 5 (7 Days)" at bounding box center [529, 326] width 68 height 10
click at [585, 449] on button "Apply" at bounding box center [588, 445] width 186 height 19
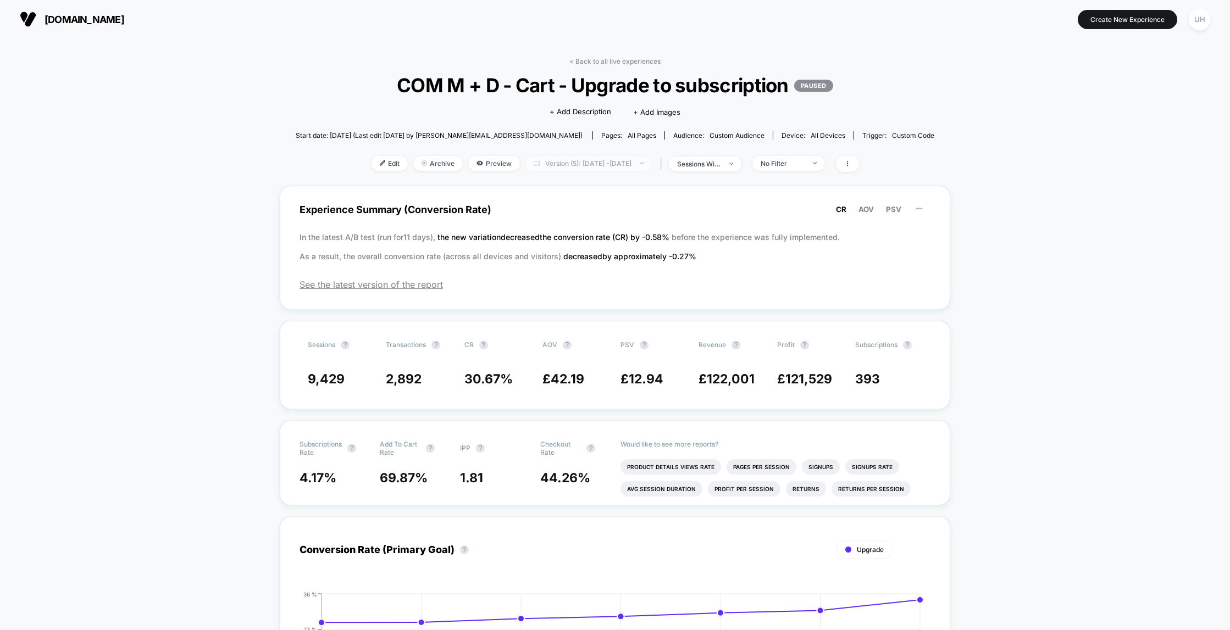
click at [602, 165] on span "Version (5): [DATE] - [DATE]" at bounding box center [588, 163] width 126 height 15
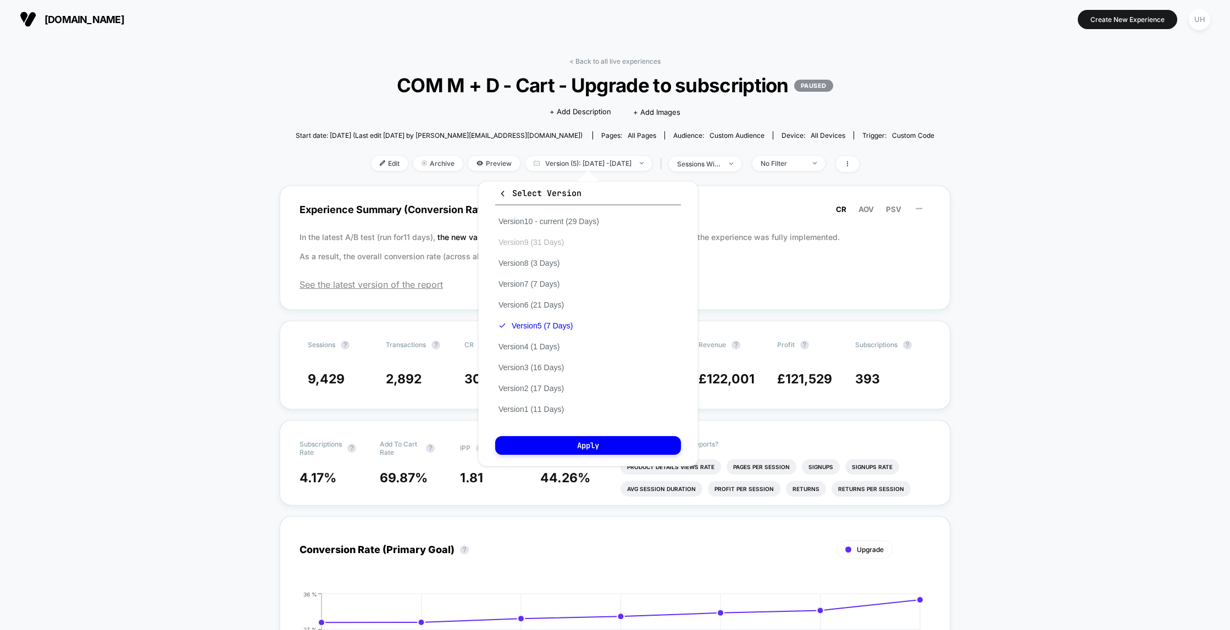
click at [559, 241] on button "Version 9 (31 Days)" at bounding box center [531, 242] width 72 height 10
click at [606, 450] on button "Apply" at bounding box center [588, 445] width 186 height 19
